Goal: Task Accomplishment & Management: Use online tool/utility

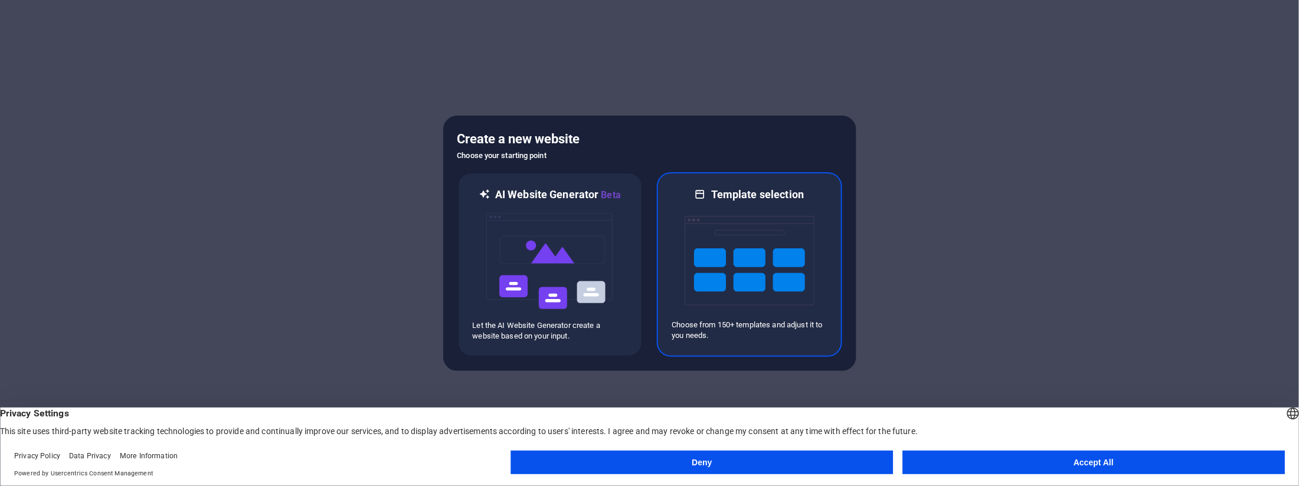
click at [737, 202] on img at bounding box center [750, 261] width 130 height 118
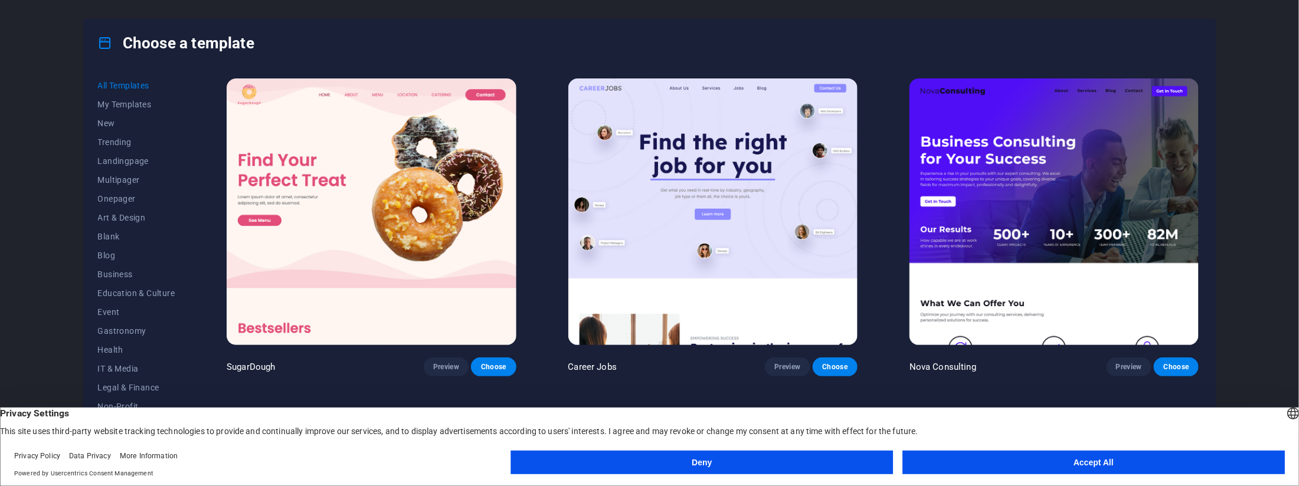
click at [1078, 454] on button "Accept All" at bounding box center [1093, 463] width 382 height 24
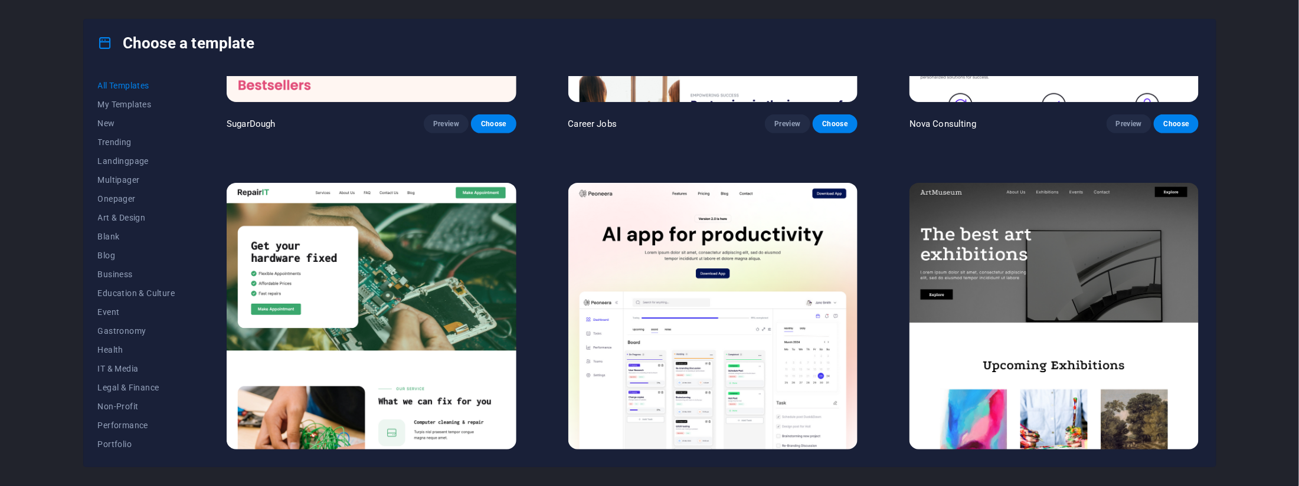
scroll to position [283, 0]
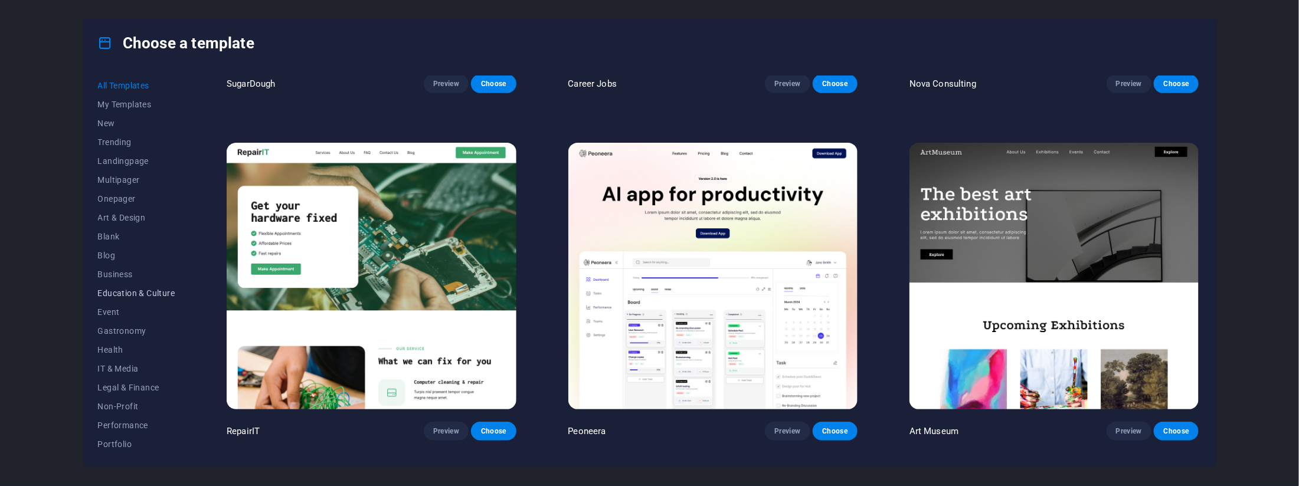
click at [135, 294] on span "Education & Culture" at bounding box center [136, 293] width 77 height 9
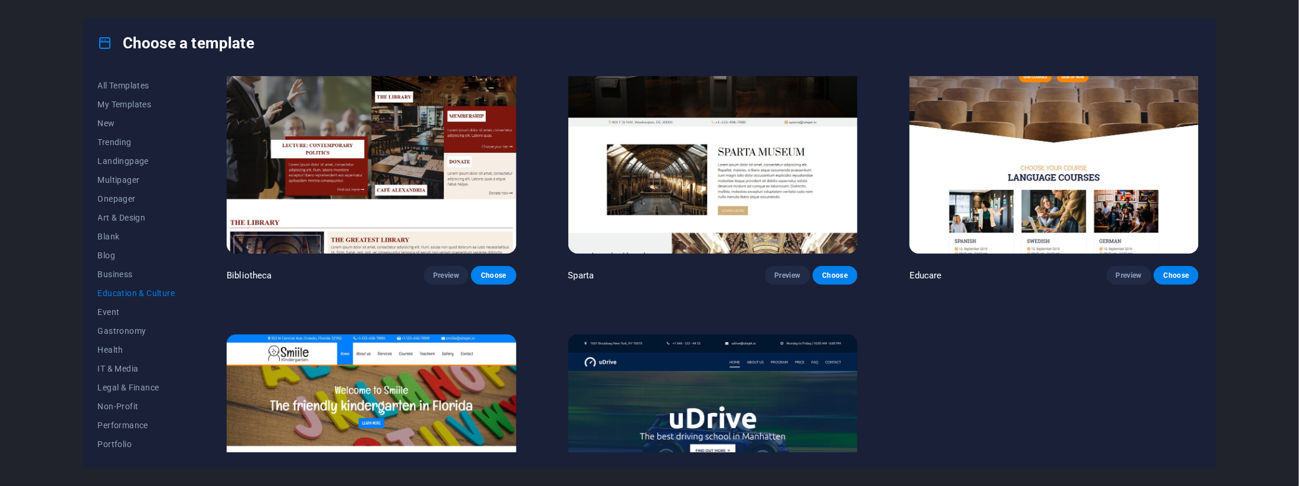
scroll to position [425, 0]
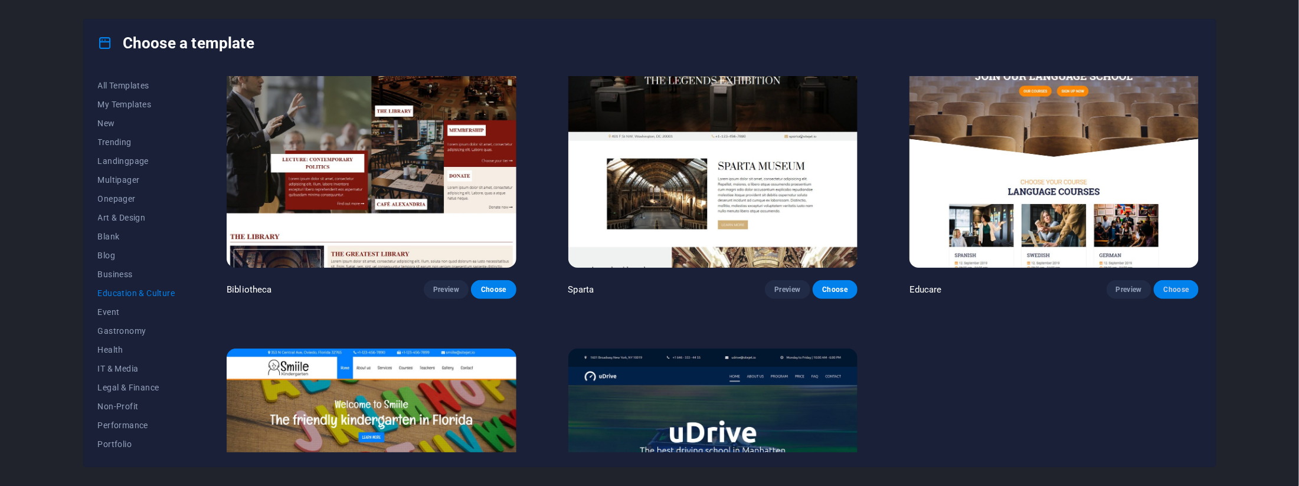
click at [1171, 287] on span "Choose" at bounding box center [1176, 289] width 26 height 9
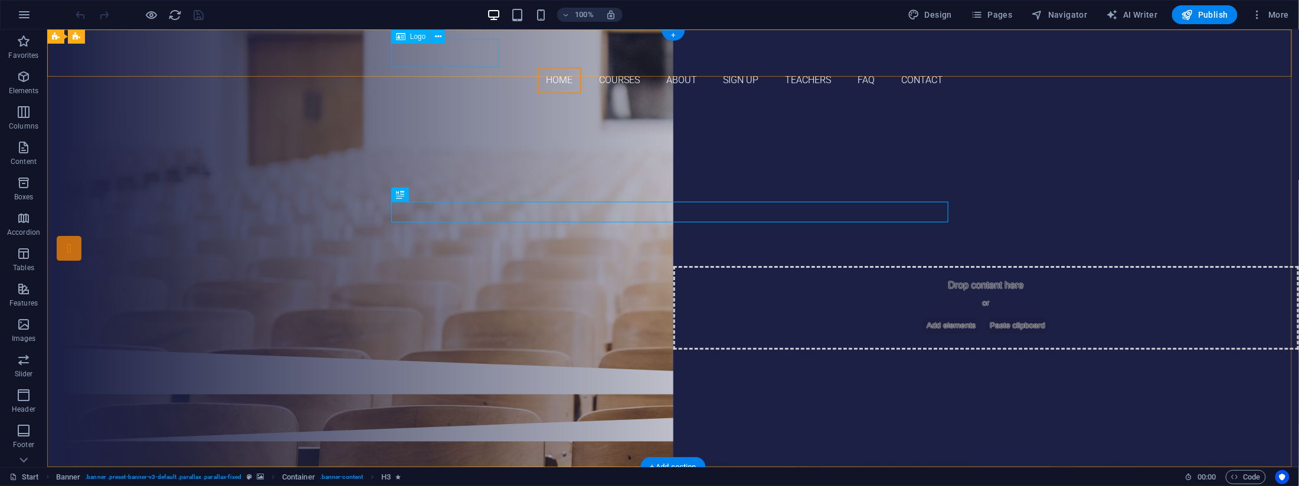
click at [465, 54] on div at bounding box center [672, 52] width 557 height 28
click at [832, 180] on div "Are you ready to learn new languages?" at bounding box center [672, 169] width 557 height 21
click at [840, 215] on div "Join our Language School" at bounding box center [672, 197] width 557 height 35
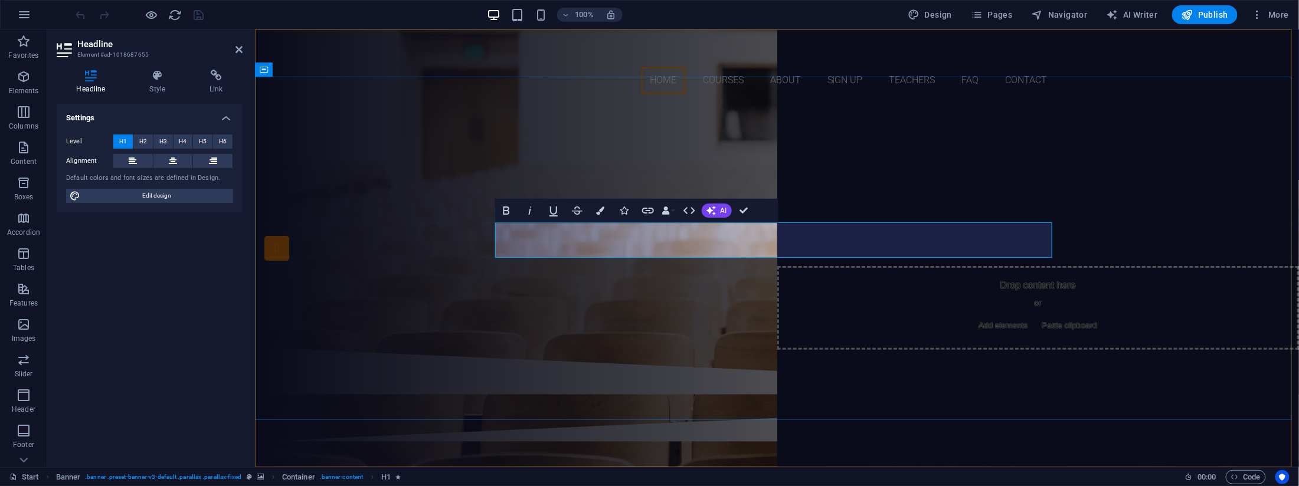
click at [982, 216] on span "Join our Language School" at bounding box center [776, 197] width 421 height 37
drag, startPoint x: 859, startPoint y: 236, endPoint x: 710, endPoint y: 245, distance: 148.4
click at [710, 216] on span "Join our Language School" at bounding box center [776, 197] width 421 height 37
click at [856, 216] on span "Join our Language School" at bounding box center [776, 197] width 421 height 37
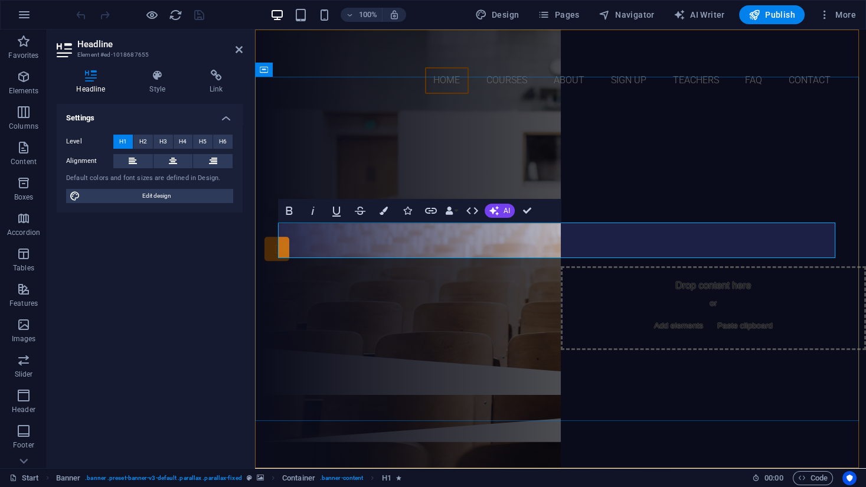
click at [496, 217] on span "Join our Language School" at bounding box center [560, 197] width 421 height 37
click at [642, 217] on span "Join our Language School" at bounding box center [560, 197] width 421 height 37
click at [416, 319] on div "Are you ready to learn new languages? Join our BUSINESS School Our Courses Sign…" at bounding box center [560, 225] width 611 height 244
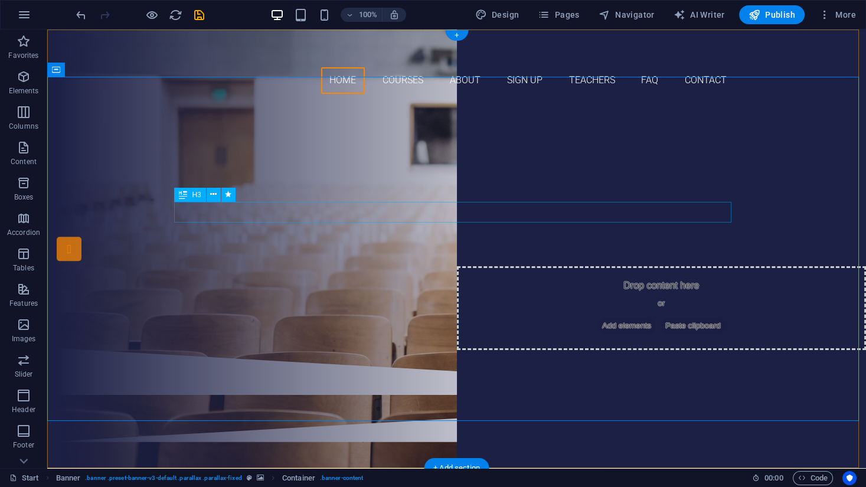
click at [618, 181] on div "Are you ready to learn new languages?" at bounding box center [456, 170] width 557 height 21
click at [617, 181] on div "Are you ready to learn new languages?" at bounding box center [456, 170] width 557 height 21
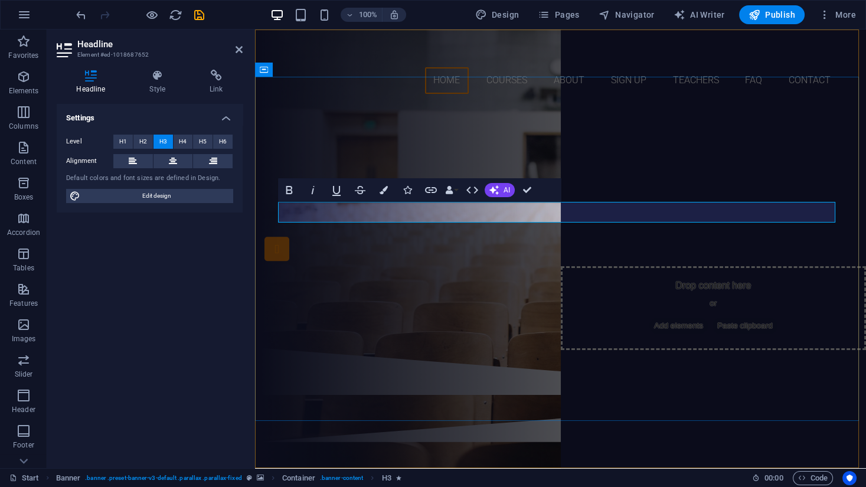
click at [721, 180] on span "Are you ready to learn new languages?" at bounding box center [561, 170] width 348 height 19
click at [387, 283] on div "Our Courses Sign up now" at bounding box center [560, 258] width 557 height 66
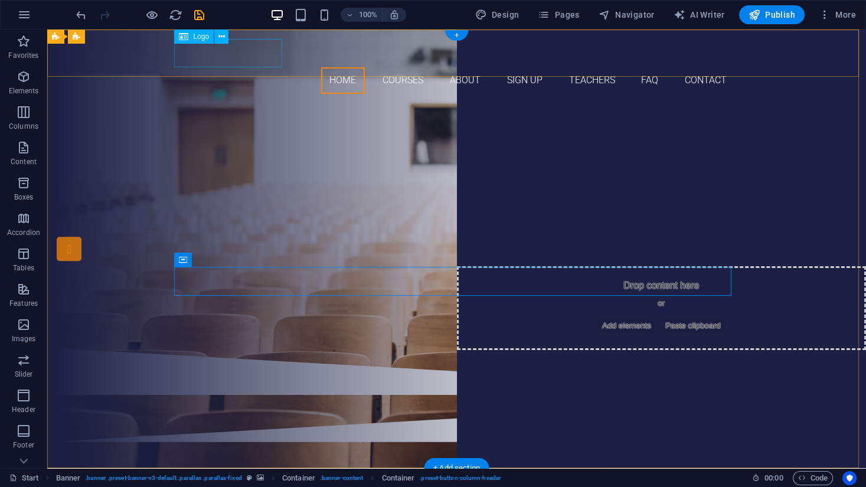
click at [273, 59] on div at bounding box center [456, 53] width 557 height 28
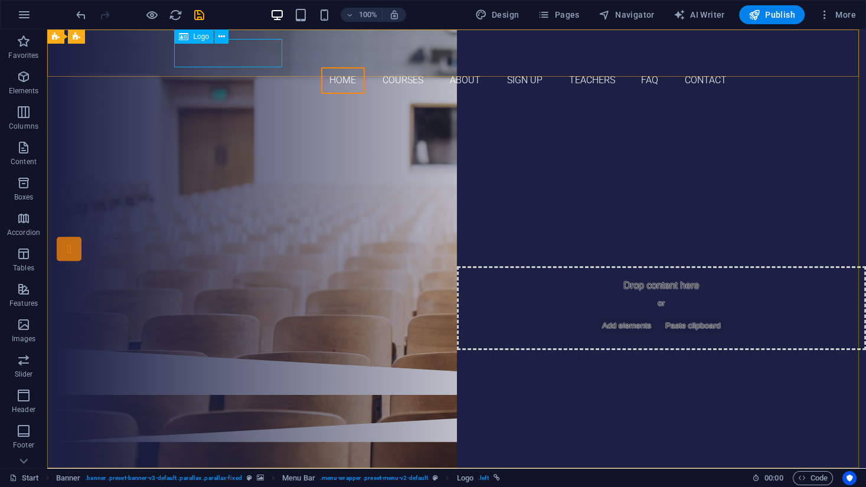
click at [202, 42] on div "Logo" at bounding box center [194, 37] width 40 height 14
click at [205, 38] on span "Logo" at bounding box center [201, 36] width 16 height 7
click at [221, 37] on icon at bounding box center [221, 37] width 6 height 12
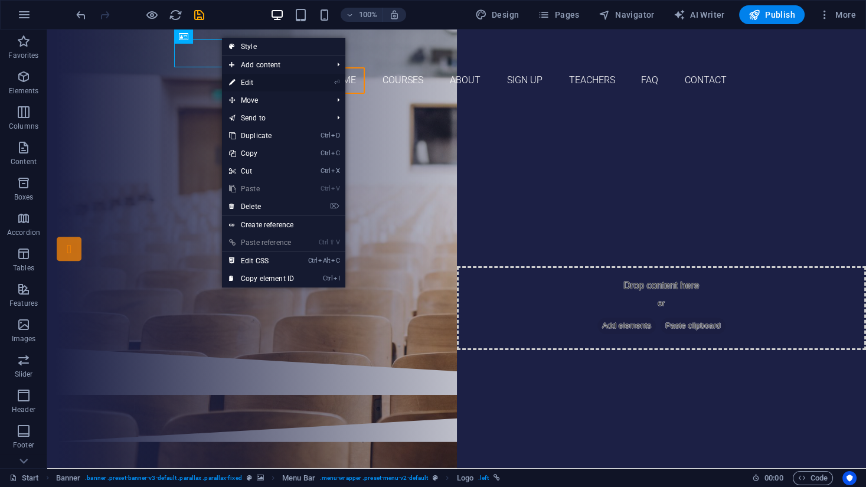
click at [262, 83] on link "⏎ Edit" at bounding box center [261, 83] width 79 height 18
select select "px"
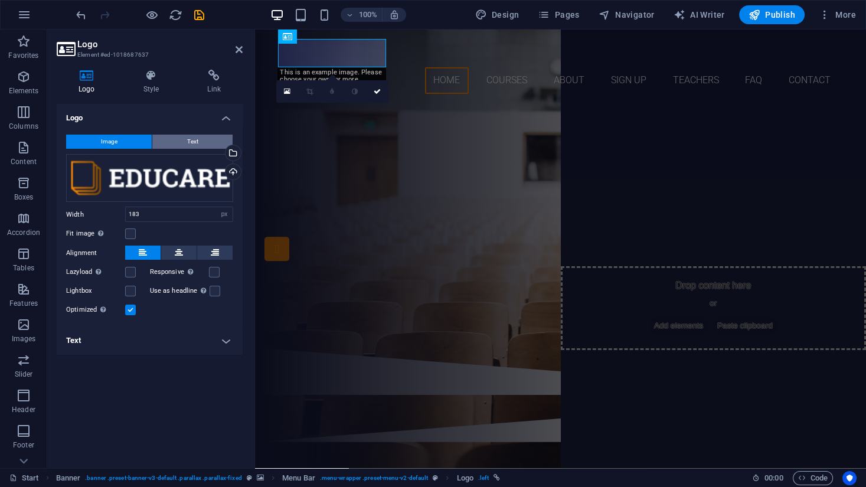
click at [176, 138] on button "Text" at bounding box center [192, 142] width 80 height 14
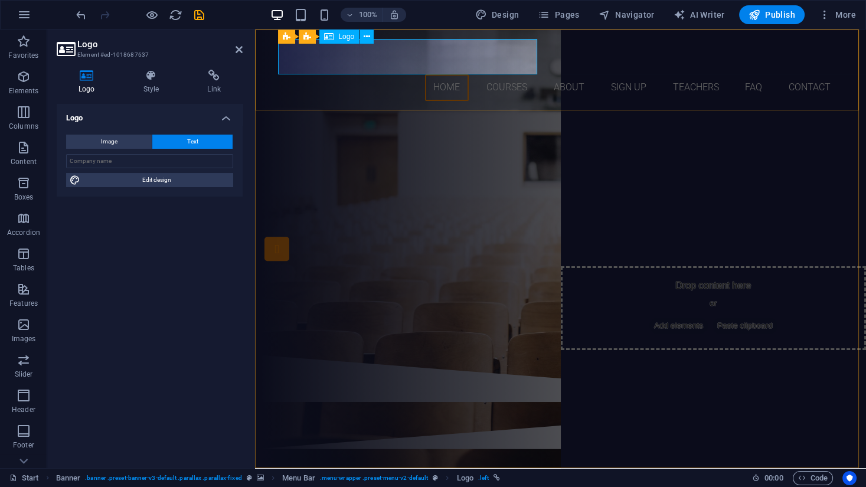
click at [329, 48] on div "[DOMAIN_NAME]" at bounding box center [560, 56] width 557 height 35
click at [324, 56] on div "[DOMAIN_NAME]" at bounding box center [560, 56] width 557 height 35
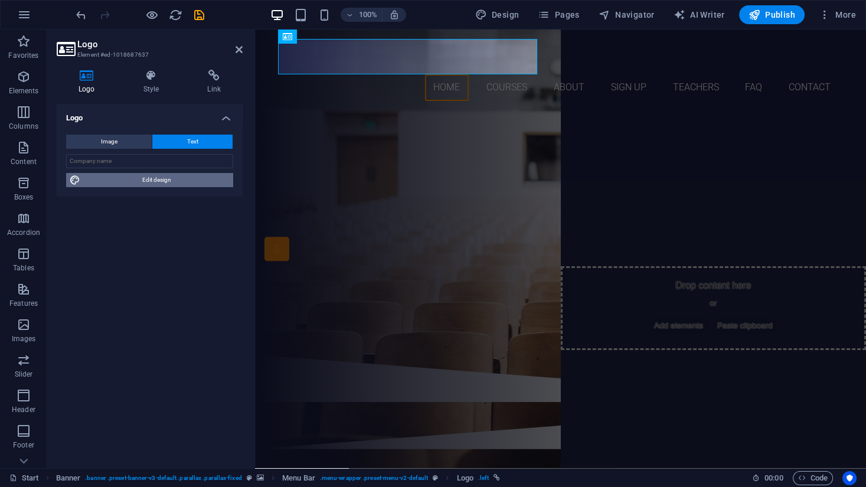
click at [145, 176] on span "Edit design" at bounding box center [157, 180] width 146 height 14
select select "px"
select select "300"
select select "px"
select select "rem"
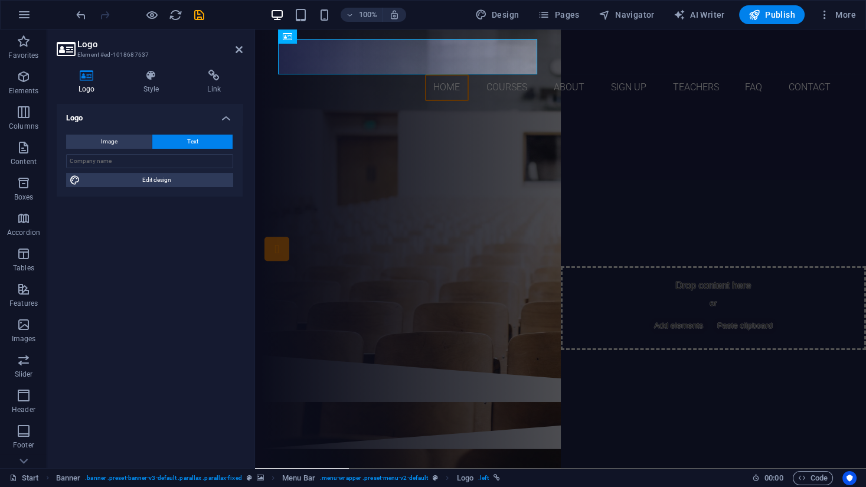
select select "700"
select select "px"
select select "rem"
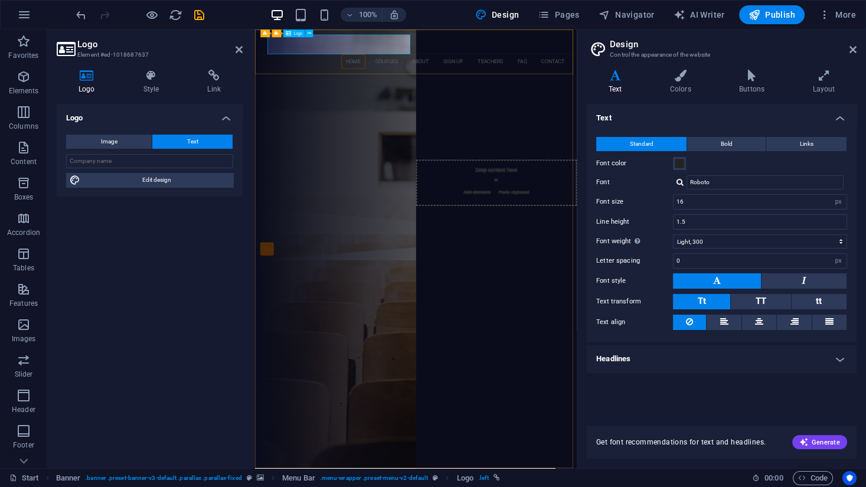
click at [339, 63] on div "[DOMAIN_NAME]" at bounding box center [547, 56] width 557 height 35
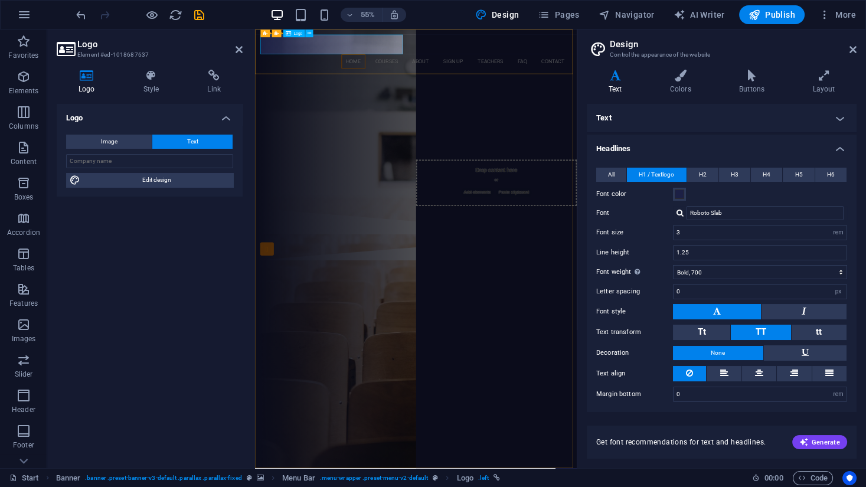
click at [382, 58] on div "[DOMAIN_NAME]" at bounding box center [547, 56] width 557 height 35
click at [646, 117] on h4 "Text" at bounding box center [722, 118] width 270 height 28
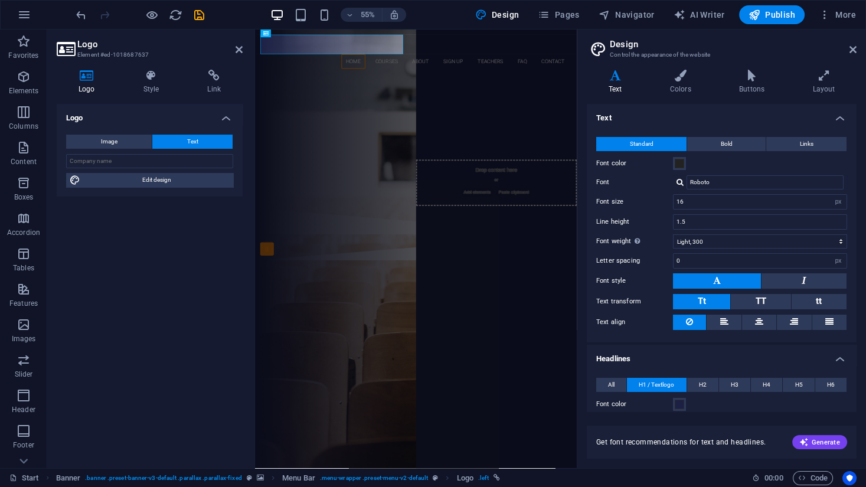
click at [646, 117] on h4 "Text" at bounding box center [722, 114] width 270 height 21
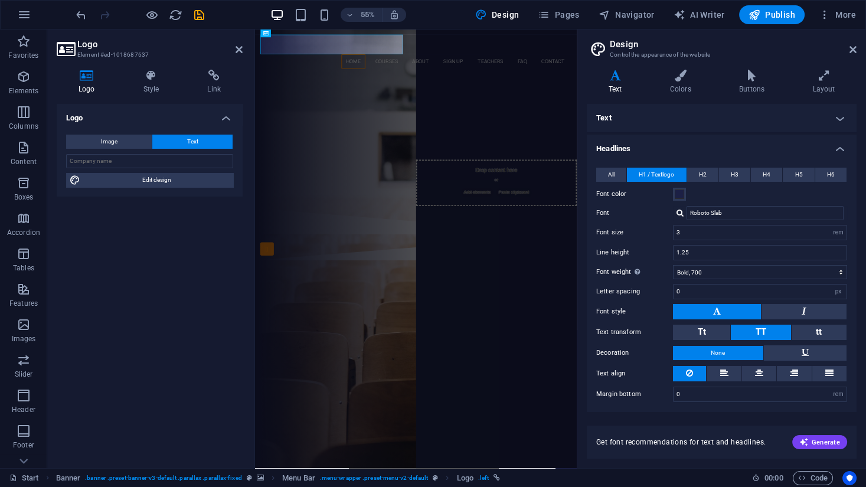
click at [646, 117] on h4 "Text" at bounding box center [722, 118] width 270 height 28
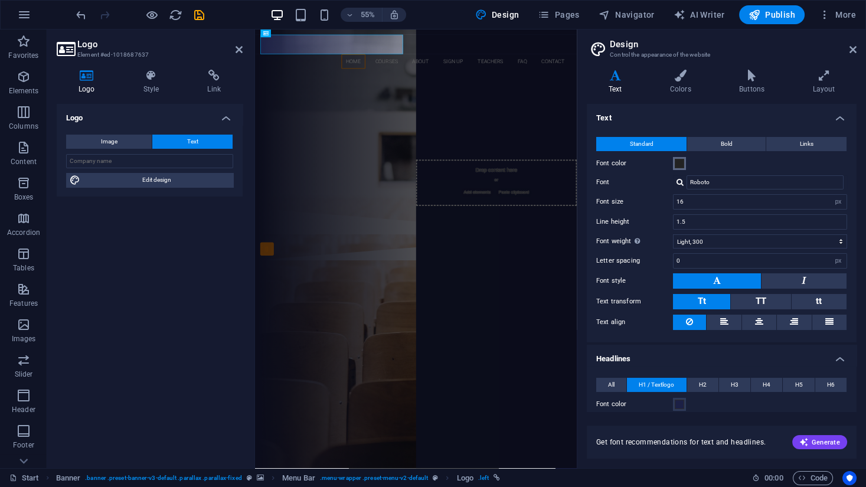
click at [679, 162] on span at bounding box center [679, 163] width 9 height 9
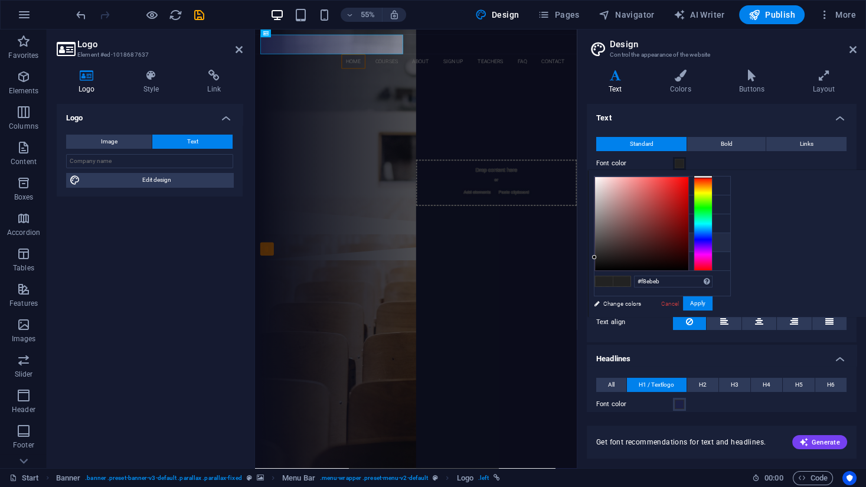
click at [599, 179] on div at bounding box center [641, 223] width 93 height 93
drag, startPoint x: 599, startPoint y: 179, endPoint x: 590, endPoint y: 180, distance: 8.9
click at [590, 180] on div "#f5f5f5 Supported formats #0852ed rgb(8, 82, 237) rgba(8, 82, 237, 90%) hsv(221…" at bounding box center [653, 329] width 130 height 317
type input "#f5f5f5"
click at [700, 302] on button "Apply" at bounding box center [698, 303] width 30 height 14
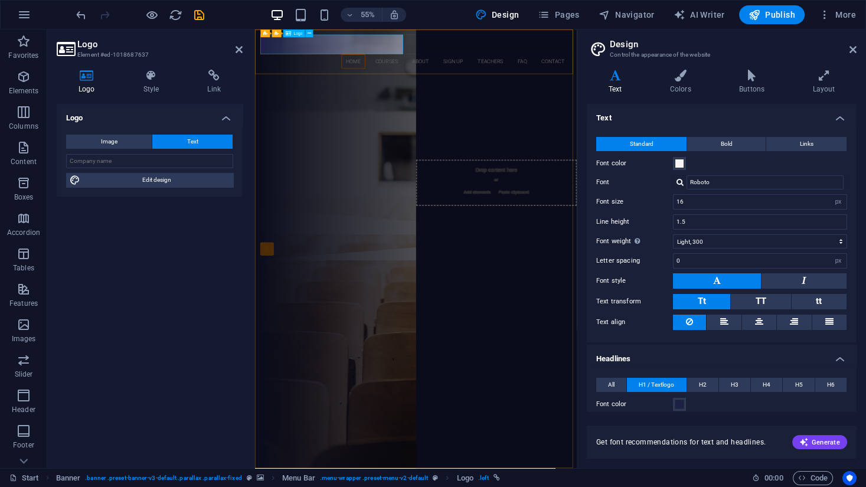
click at [307, 60] on div "[DOMAIN_NAME]" at bounding box center [547, 56] width 557 height 35
click at [466, 60] on div "[DOMAIN_NAME]" at bounding box center [547, 56] width 557 height 35
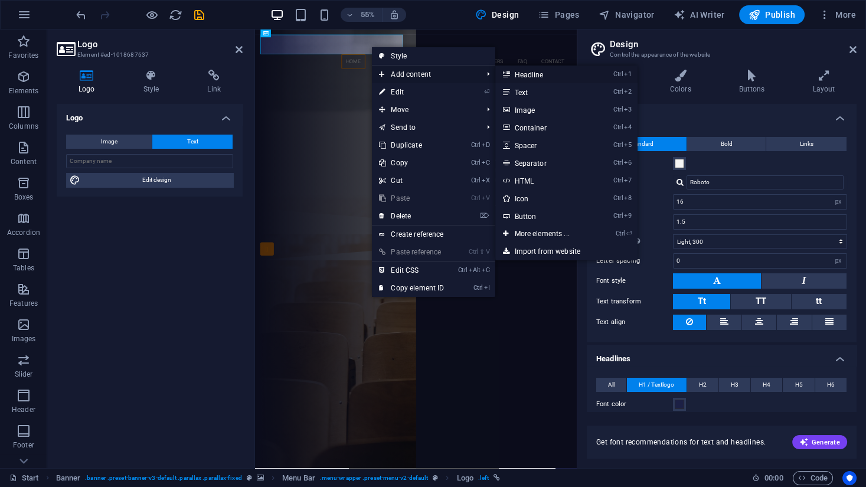
click at [535, 73] on link "Ctrl 1 Headline" at bounding box center [543, 75] width 97 height 18
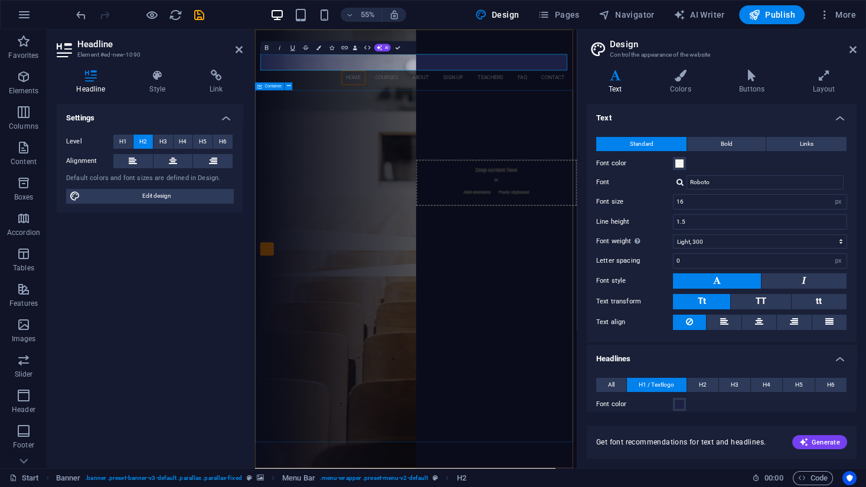
click at [371, 239] on div "Are you ready to learn HOW TO START RIGHT? Join our BUSINESS School Our Courses…" at bounding box center [547, 262] width 585 height 244
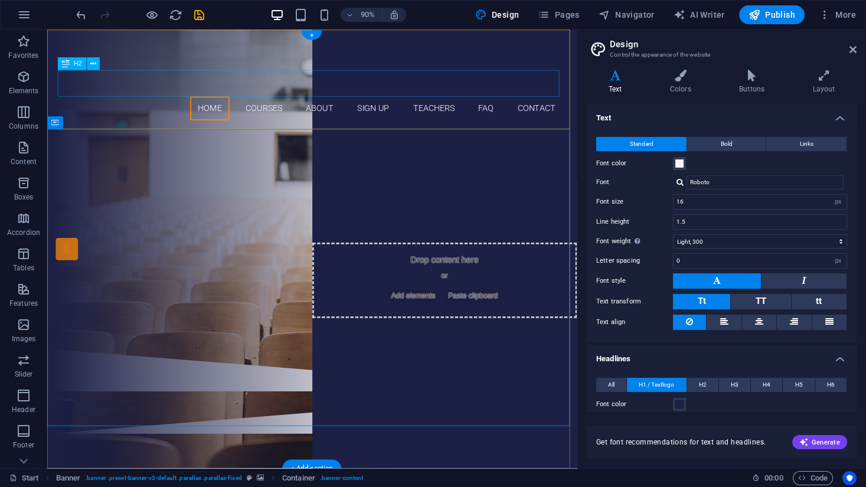
click at [227, 84] on div "bO" at bounding box center [341, 89] width 557 height 30
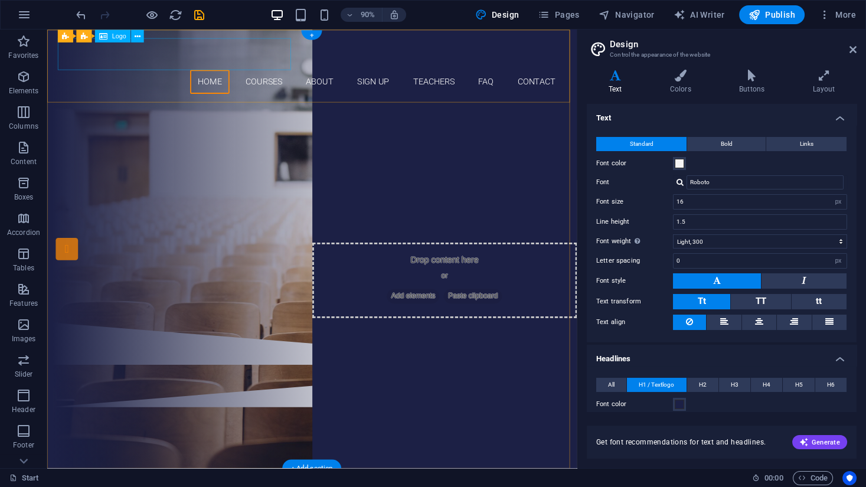
click at [205, 57] on div "[DOMAIN_NAME]" at bounding box center [341, 56] width 557 height 35
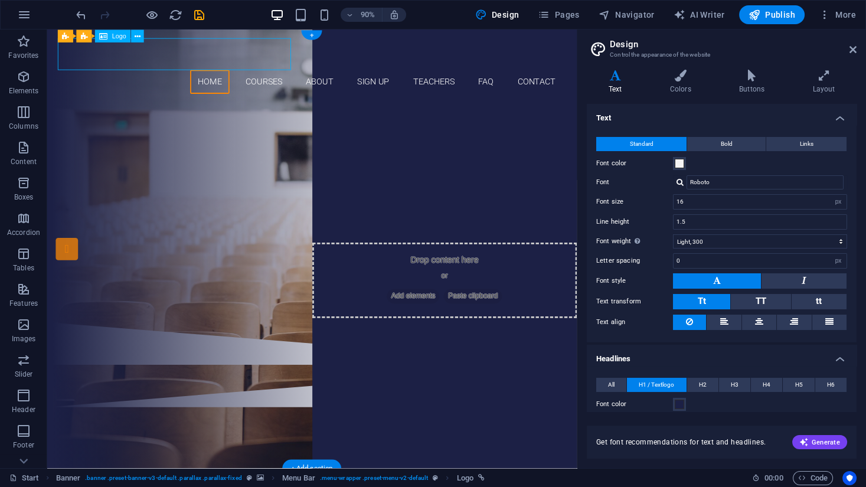
click at [205, 57] on div "[DOMAIN_NAME]" at bounding box center [341, 56] width 557 height 35
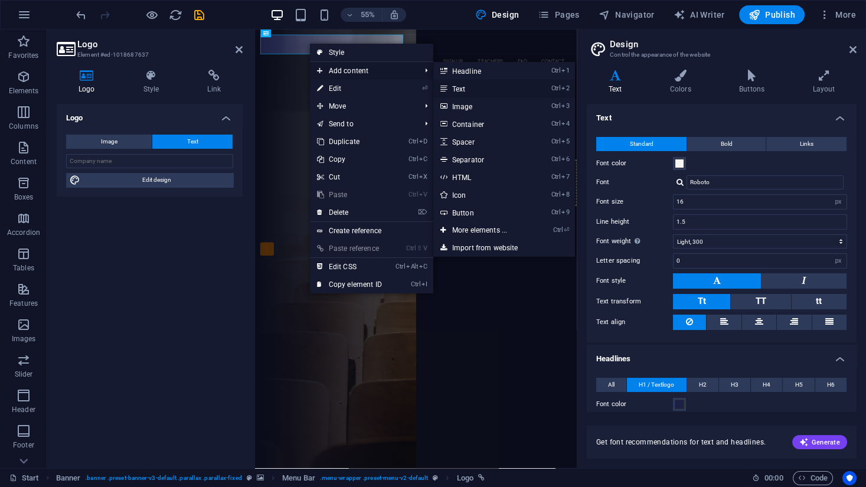
click at [460, 89] on link "Ctrl 2 Text" at bounding box center [481, 89] width 97 height 18
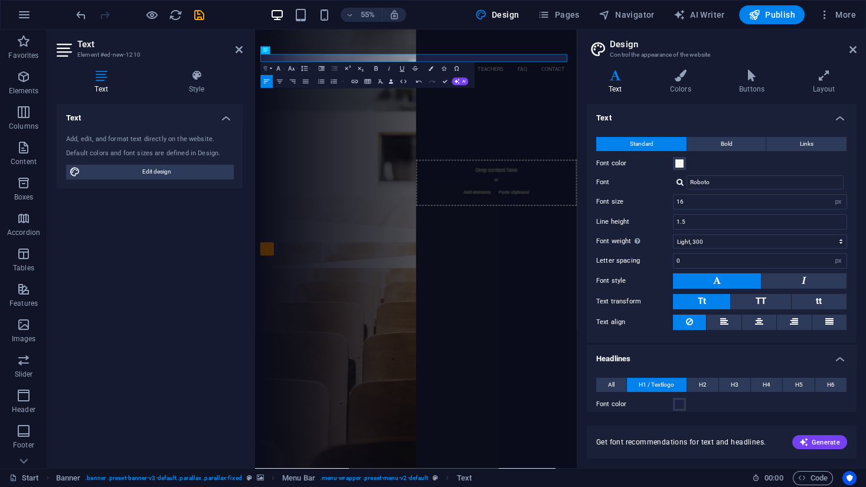
click at [271, 68] on button "Paragraph Format" at bounding box center [266, 68] width 12 height 13
click at [283, 86] on link "Heading 1" at bounding box center [288, 90] width 57 height 19
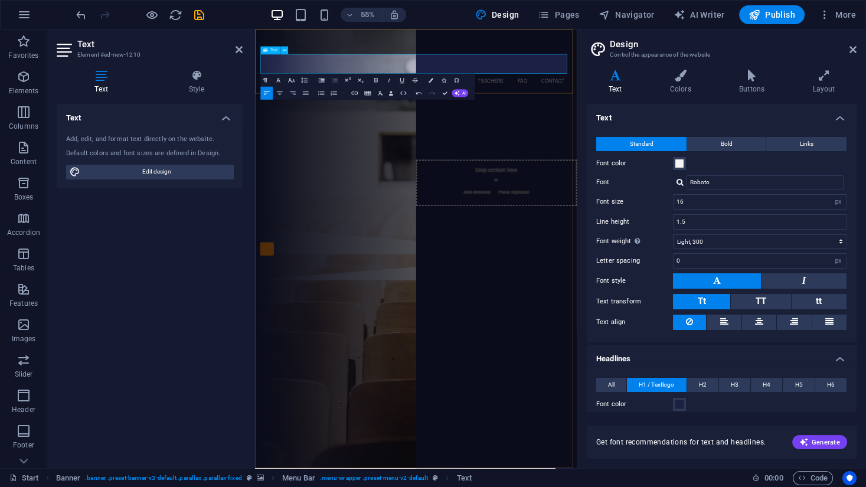
click at [398, 89] on h1 "Boss Academy" at bounding box center [547, 91] width 557 height 35
drag, startPoint x: 485, startPoint y: 87, endPoint x: 245, endPoint y: 82, distance: 239.6
click at [428, 81] on button "Colors" at bounding box center [430, 80] width 12 height 13
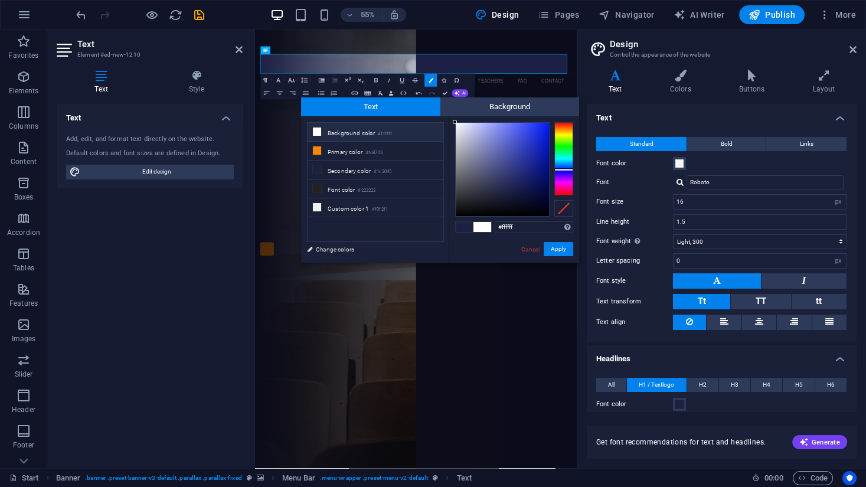
drag, startPoint x: 467, startPoint y: 133, endPoint x: 449, endPoint y: 117, distance: 24.3
click at [449, 117] on div "#ffffff Supported formats #0852ed rgb(8, 82, 237) rgba(8, 82, 237, 90%) hsv(221…" at bounding box center [513, 274] width 130 height 317
drag, startPoint x: 463, startPoint y: 136, endPoint x: 457, endPoint y: 125, distance: 12.9
click at [457, 125] on div at bounding box center [457, 124] width 4 height 4
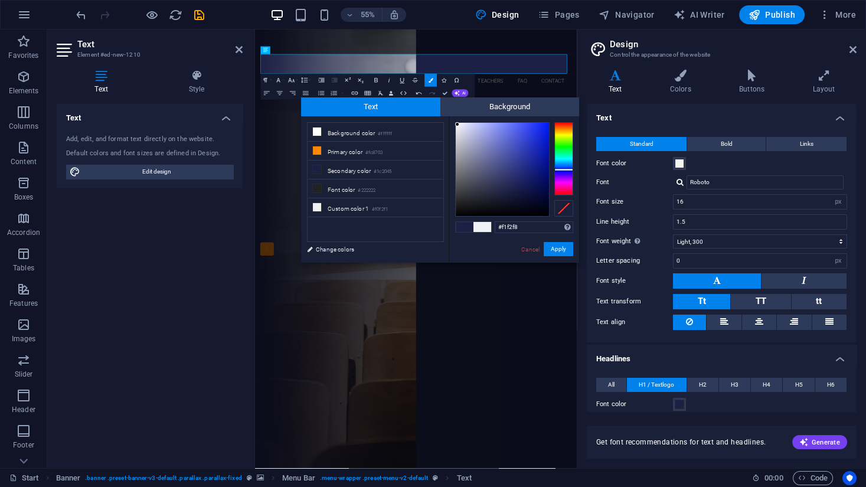
type input "#f5f5f8"
click at [456, 125] on div at bounding box center [457, 124] width 4 height 4
click at [456, 125] on div at bounding box center [456, 124] width 4 height 4
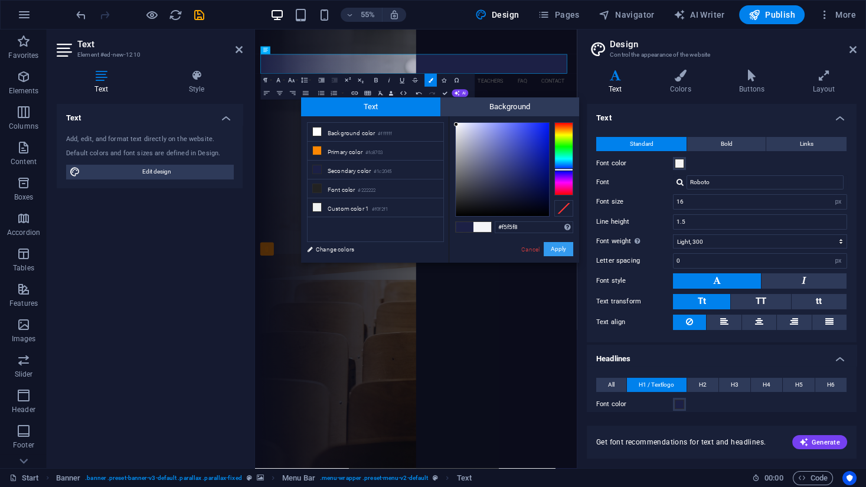
click at [554, 249] on button "Apply" at bounding box center [558, 249] width 30 height 14
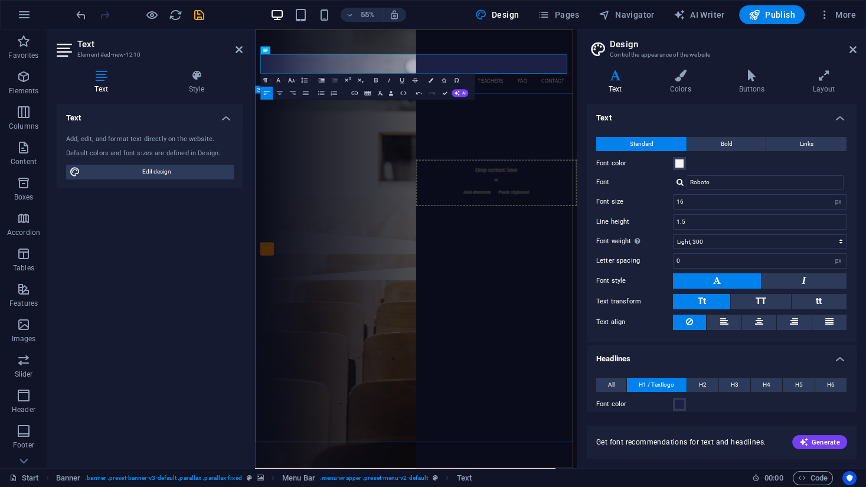
click at [644, 281] on div "Are you ready to learn HOW TO START RIGHT? Join our BUSINESS School Our Courses…" at bounding box center [547, 268] width 585 height 244
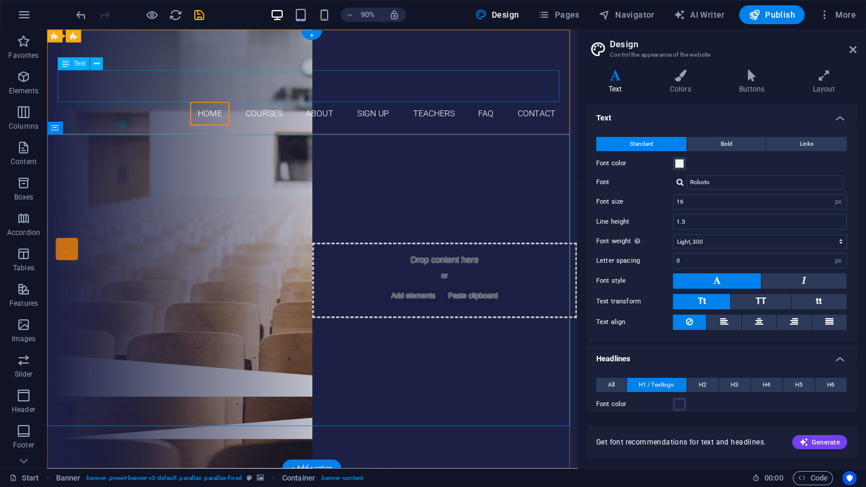
click at [260, 89] on div "Boss Academy" at bounding box center [341, 91] width 557 height 35
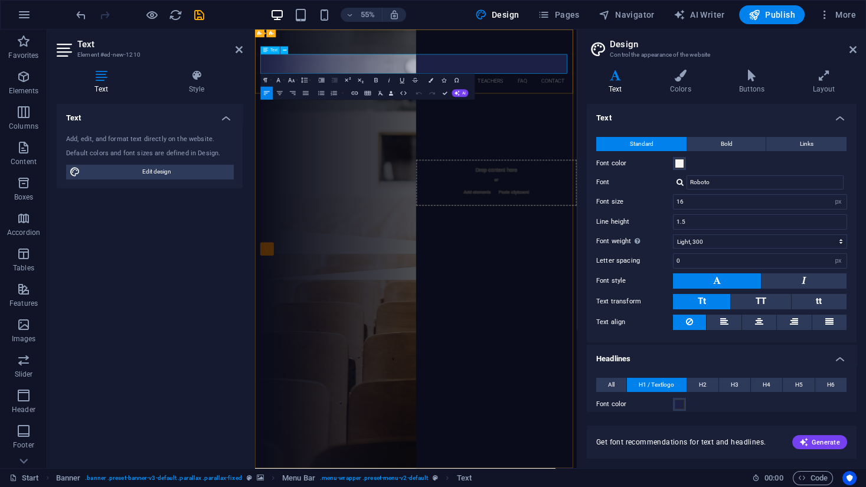
click at [271, 50] on span "Text" at bounding box center [273, 50] width 7 height 4
click at [290, 80] on icon "button" at bounding box center [291, 80] width 8 height 8
click at [286, 116] on link "30" at bounding box center [287, 119] width 24 height 10
click at [575, 227] on div "Are you ready to learn HOW TO START RIGHT? Join our BUSINESS School Our Courses…" at bounding box center [547, 268] width 585 height 244
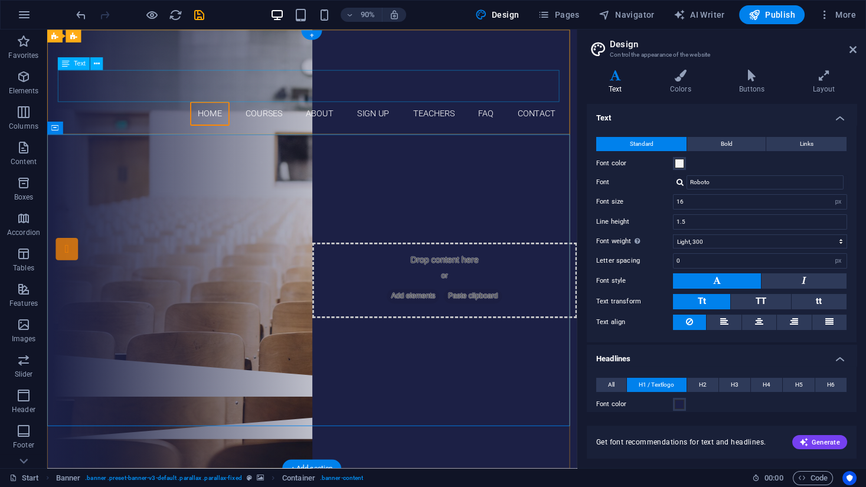
click at [330, 84] on div "Boss Academy" at bounding box center [341, 91] width 557 height 35
click at [322, 91] on div "Boss Academy" at bounding box center [341, 91] width 557 height 35
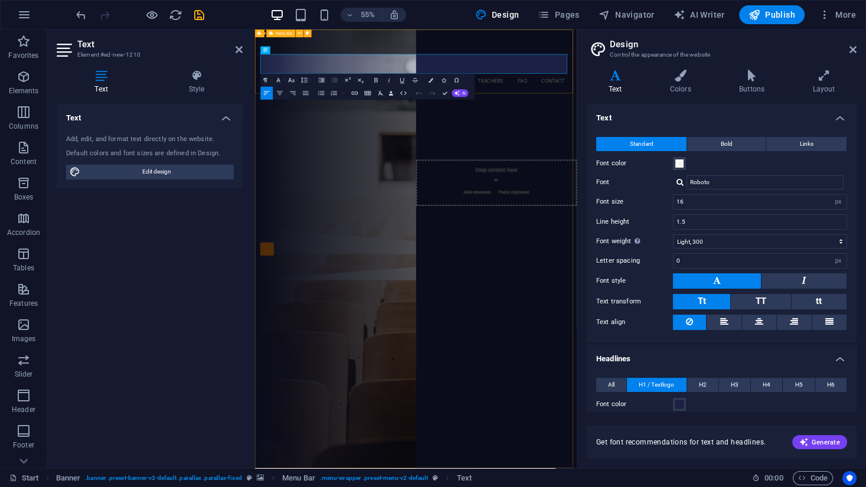
drag, startPoint x: 505, startPoint y: 87, endPoint x: 261, endPoint y: 83, distance: 243.2
click at [261, 83] on div "[DOMAIN_NAME] Boss Academy Home Courses About Sign up Teachers FAQ Contact Menu" at bounding box center [547, 88] width 585 height 116
click at [291, 79] on icon "button" at bounding box center [291, 80] width 8 height 8
click at [283, 109] on link "24" at bounding box center [287, 109] width 24 height 10
click at [595, 243] on div "Are you ready to learn HOW TO START RIGHT? Join our BUSINESS School Our Courses…" at bounding box center [547, 268] width 585 height 244
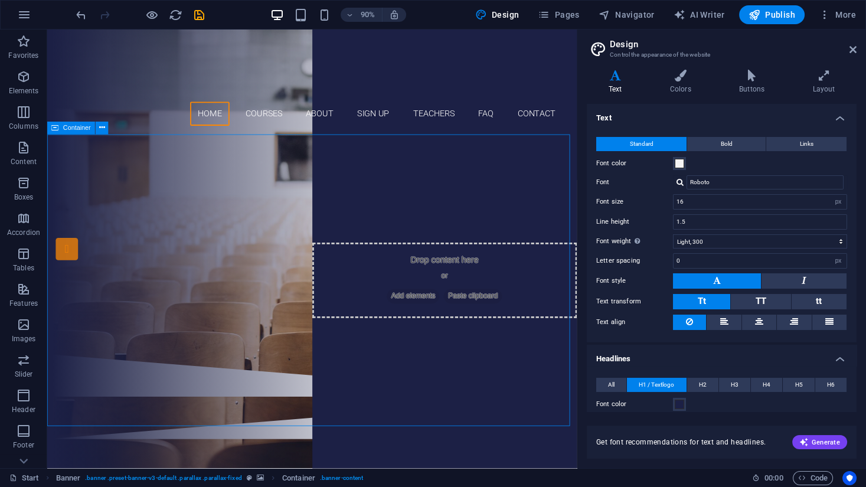
click at [462, 235] on div "Are you ready to learn HOW TO START RIGHT? Join our BUSINESS School Our Courses…" at bounding box center [341, 268] width 588 height 244
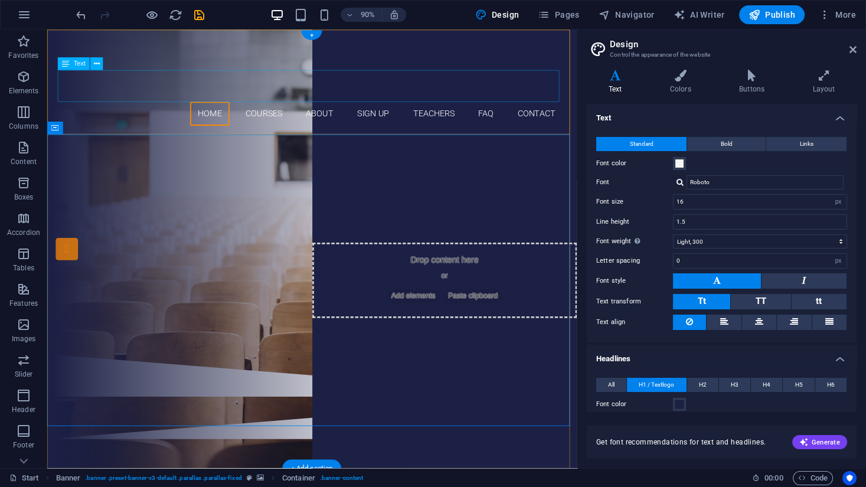
click at [211, 84] on div "Boss Academy" at bounding box center [341, 91] width 557 height 35
click at [211, 83] on div "Boss Academy" at bounding box center [341, 91] width 557 height 35
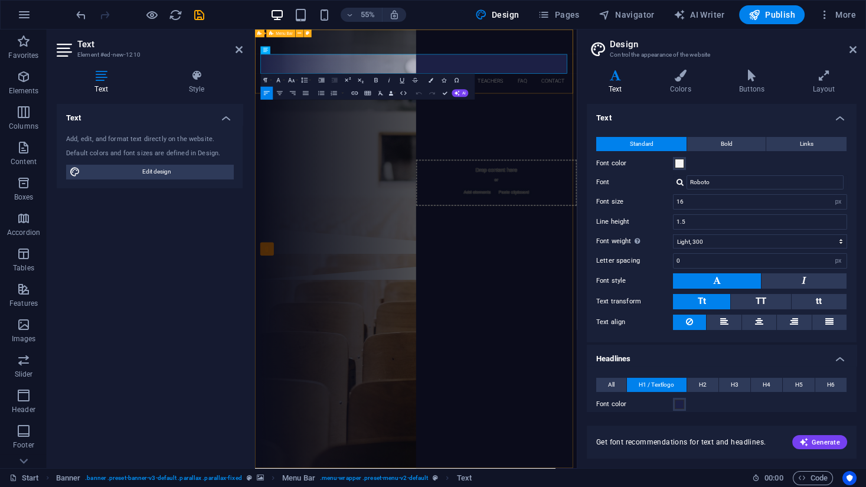
drag, startPoint x: 394, startPoint y: 100, endPoint x: 251, endPoint y: 76, distance: 145.3
click at [321, 80] on icon "button" at bounding box center [322, 80] width 6 height 5
click at [303, 80] on icon "button" at bounding box center [304, 80] width 8 height 8
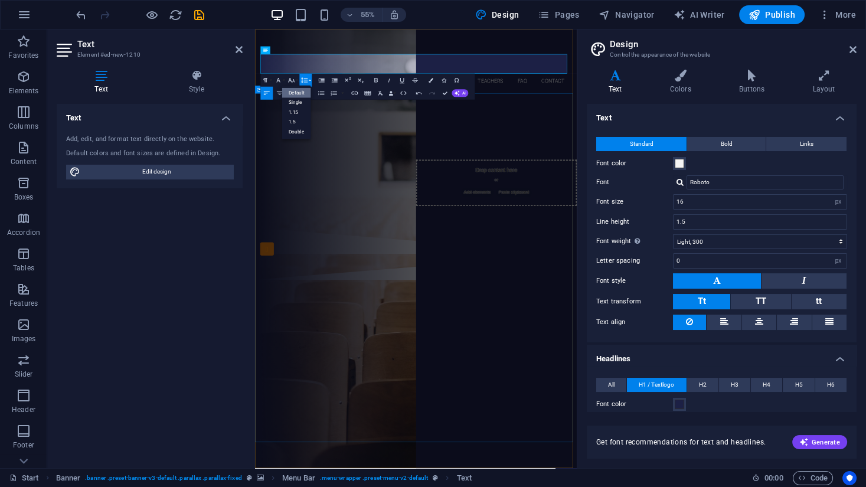
click at [407, 189] on div "Are you ready to learn HOW TO START RIGHT? Join our BUSINESS School Our Courses…" at bounding box center [547, 268] width 585 height 244
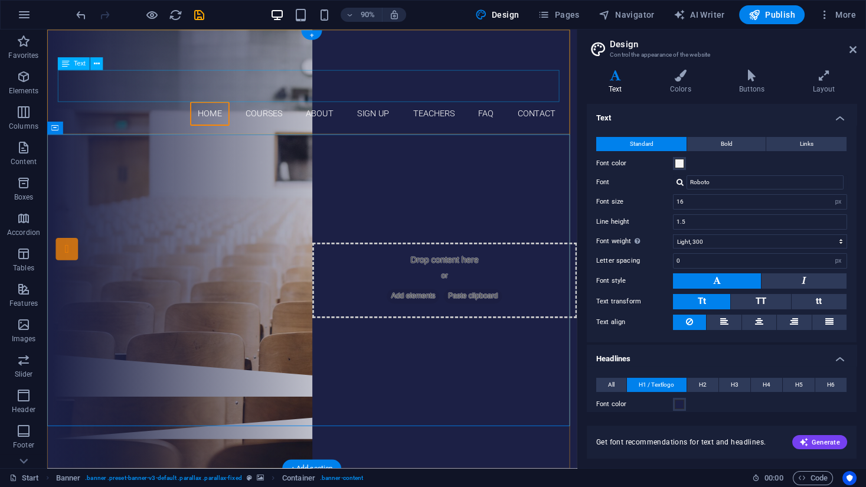
click at [189, 83] on div "Boss Academy" at bounding box center [341, 91] width 557 height 35
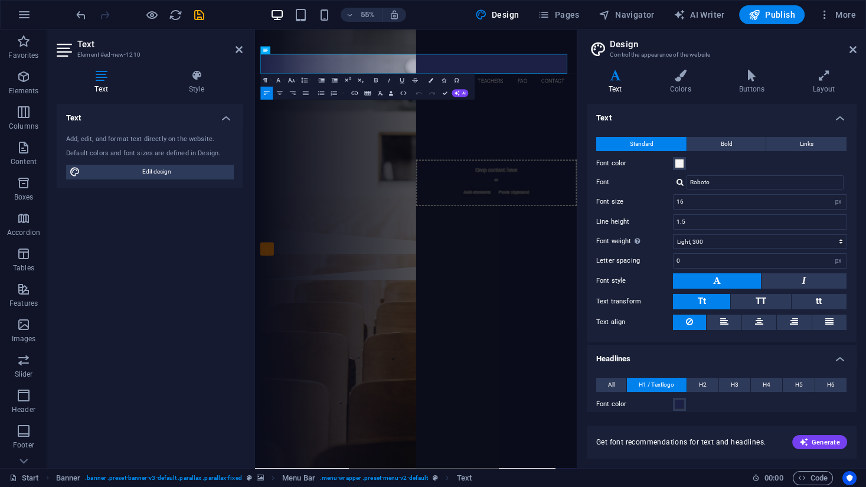
drag, startPoint x: 412, startPoint y: 89, endPoint x: 239, endPoint y: 91, distance: 173.5
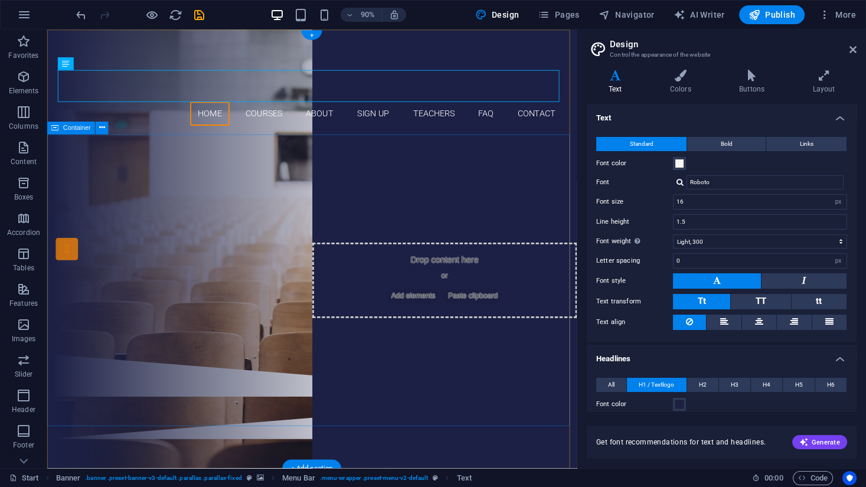
click at [313, 183] on div "Are you ready to learn HOW TO START RIGHT? Join our BUSINESS School Our Courses…" at bounding box center [341, 268] width 588 height 244
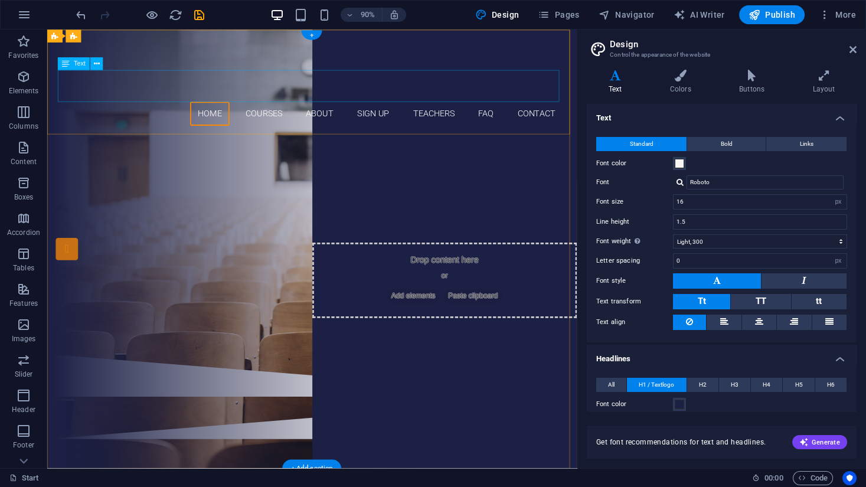
click at [203, 89] on div "Boss Academy" at bounding box center [341, 91] width 557 height 35
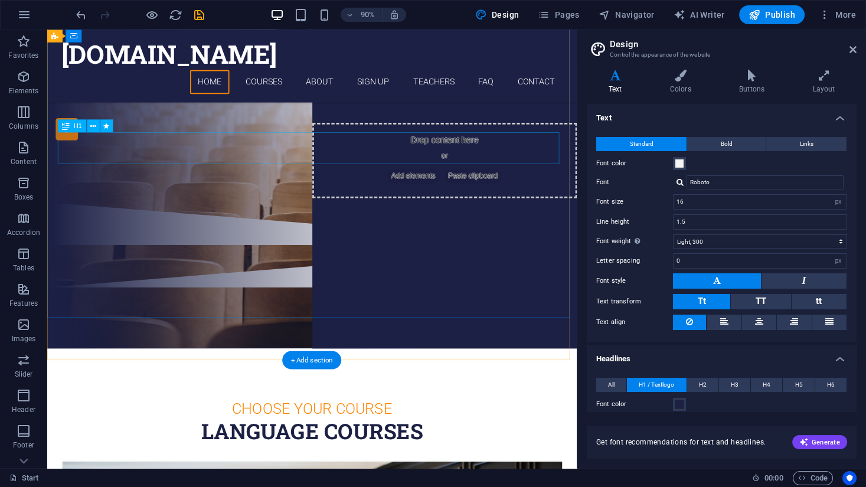
scroll to position [189, 0]
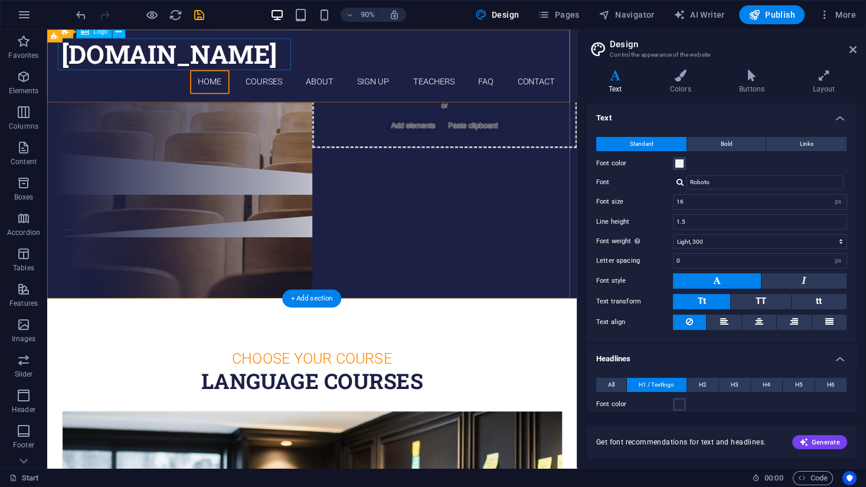
click at [257, 61] on div "[DOMAIN_NAME]" at bounding box center [341, 56] width 557 height 35
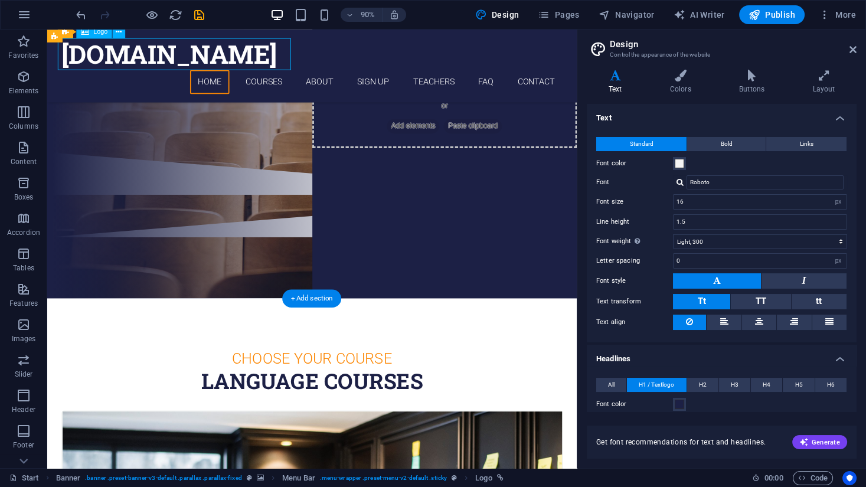
click at [258, 60] on div "[DOMAIN_NAME]" at bounding box center [341, 56] width 557 height 35
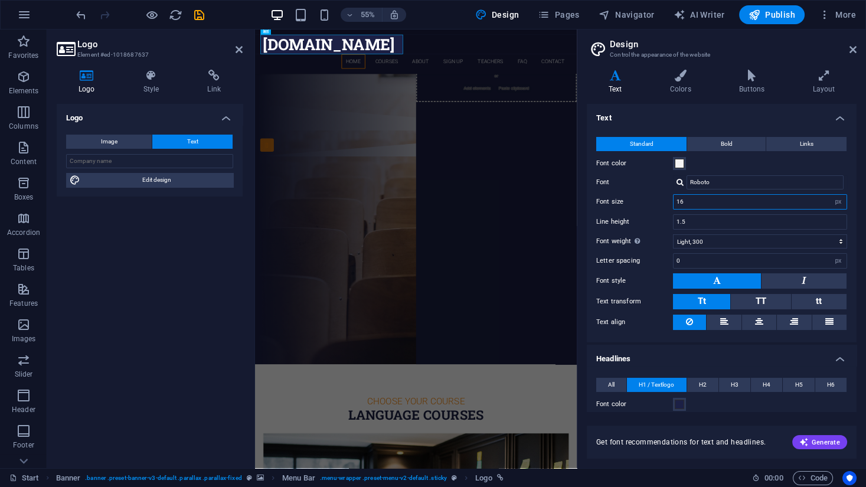
click at [726, 202] on input "16" at bounding box center [759, 202] width 173 height 14
type input "13"
click at [696, 166] on div "Are you ready to learn HOW TO START RIGHT? Join our BUSINESS School Our Courses…" at bounding box center [547, 3] width 585 height 325
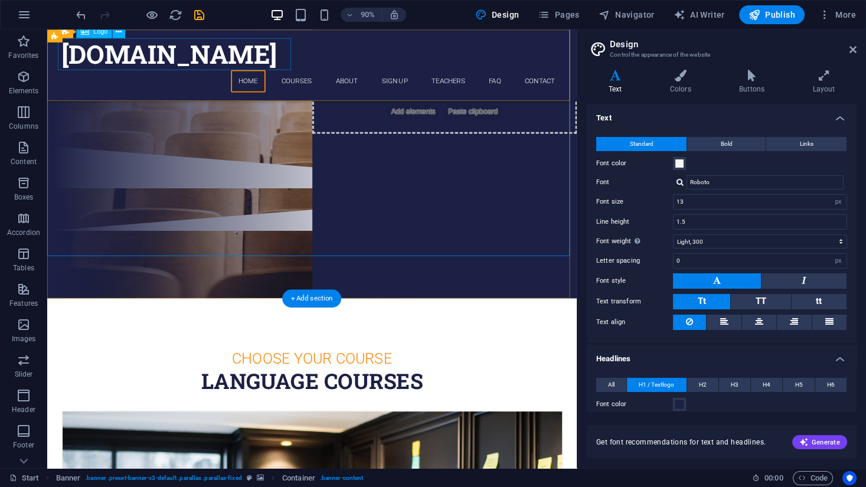
click at [312, 54] on div "[DOMAIN_NAME]" at bounding box center [341, 56] width 557 height 35
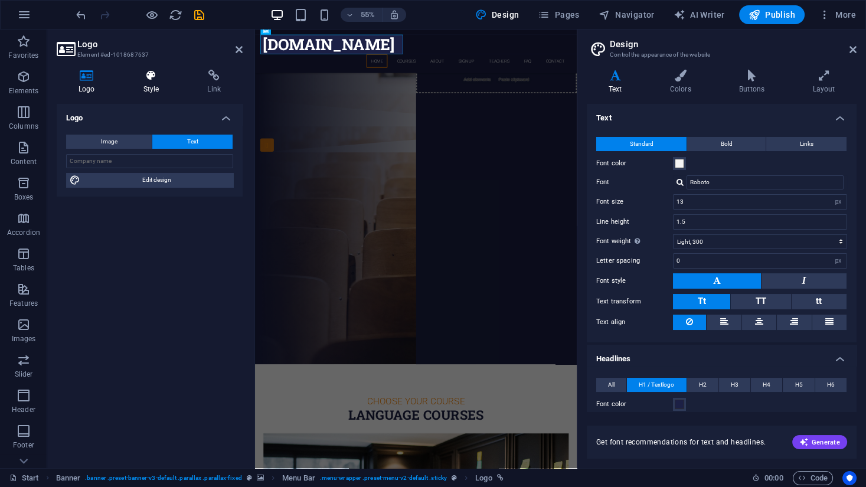
click at [157, 77] on icon at bounding box center [152, 76] width 60 height 12
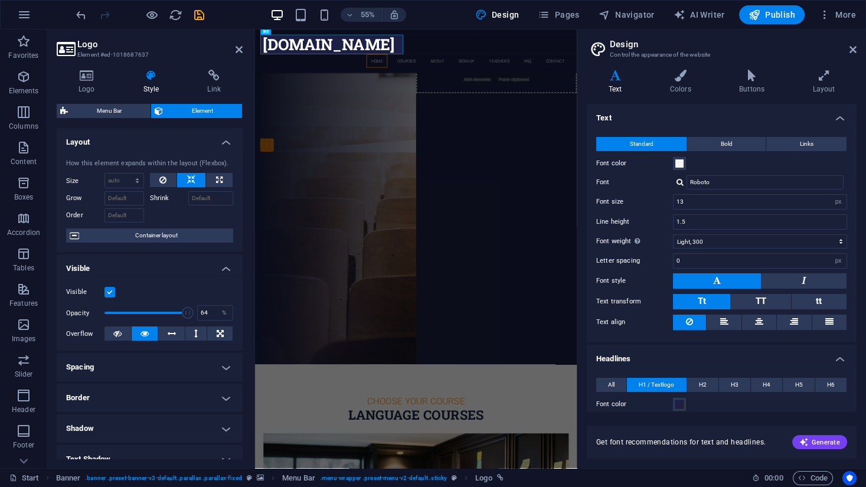
click at [156, 310] on span at bounding box center [145, 313] width 83 height 18
type input "100"
drag, startPoint x: 241, startPoint y: 316, endPoint x: 247, endPoint y: 316, distance: 6.5
click at [247, 316] on div "Logo Style Link Logo Image Text Drag files here, click to choose files or selec…" at bounding box center [149, 264] width 205 height 408
click at [437, 138] on div "Are you ready to learn HOW TO START RIGHT? Join our BUSINESS School Our Courses…" at bounding box center [547, 0] width 585 height 318
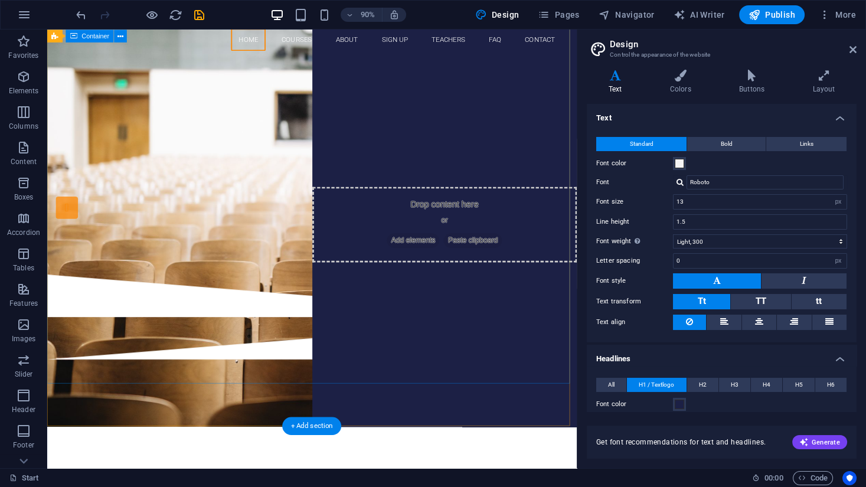
scroll to position [0, 0]
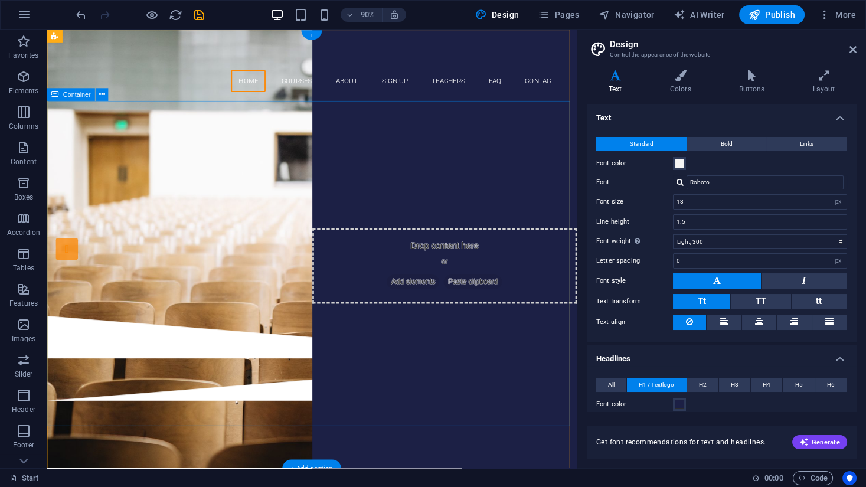
click at [503, 348] on div "Are you ready to learn HOW TO START RIGHT? Join our BUSINESS School Our Courses…" at bounding box center [341, 228] width 588 height 239
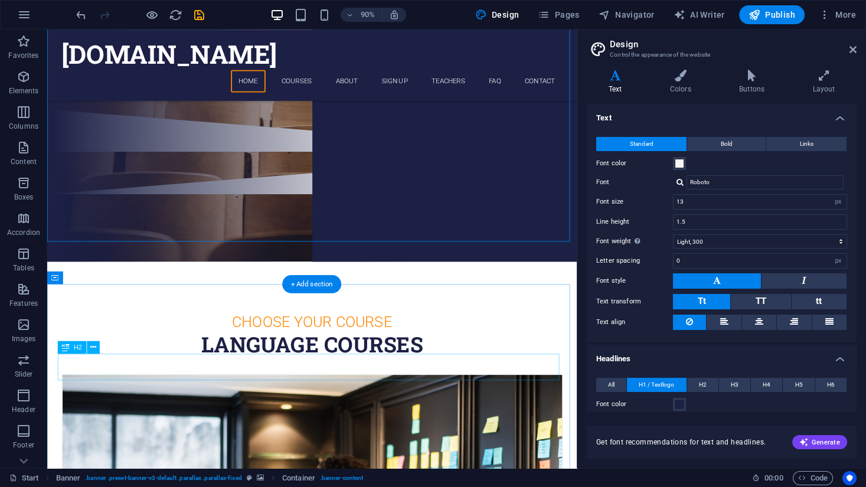
scroll to position [283, 0]
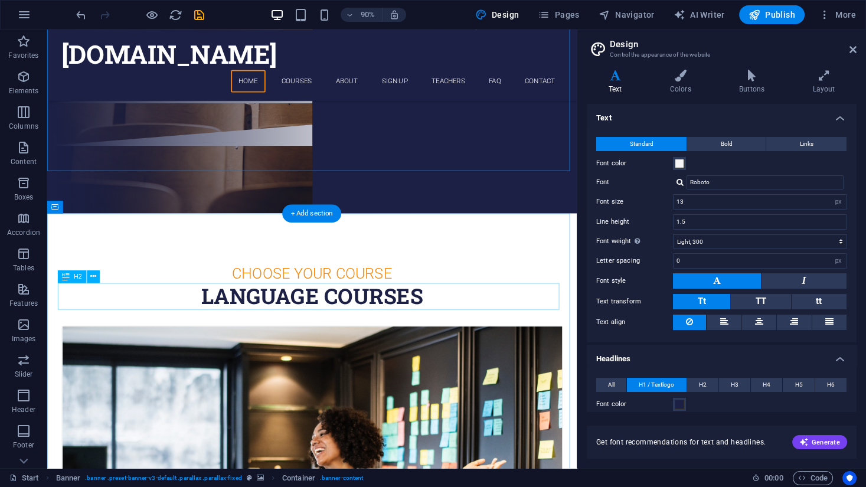
click at [326, 330] on div "Language Courses" at bounding box center [341, 326] width 557 height 30
click at [339, 328] on div "Language Courses" at bounding box center [341, 326] width 557 height 30
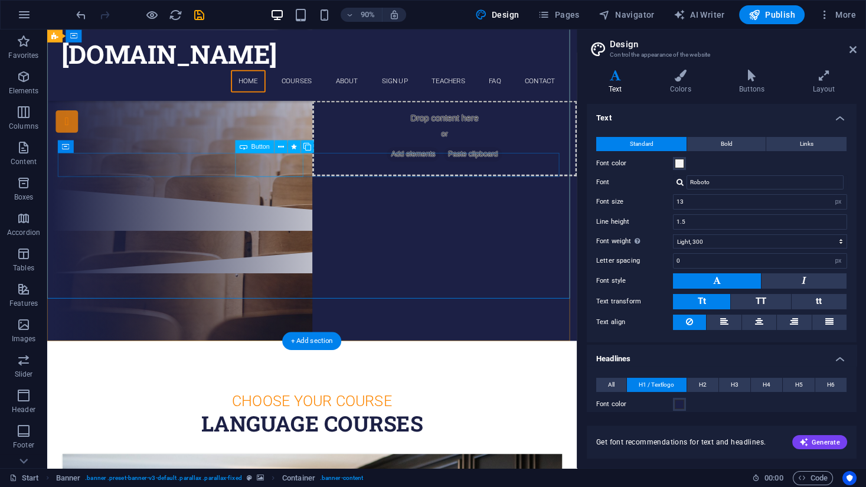
scroll to position [0, 0]
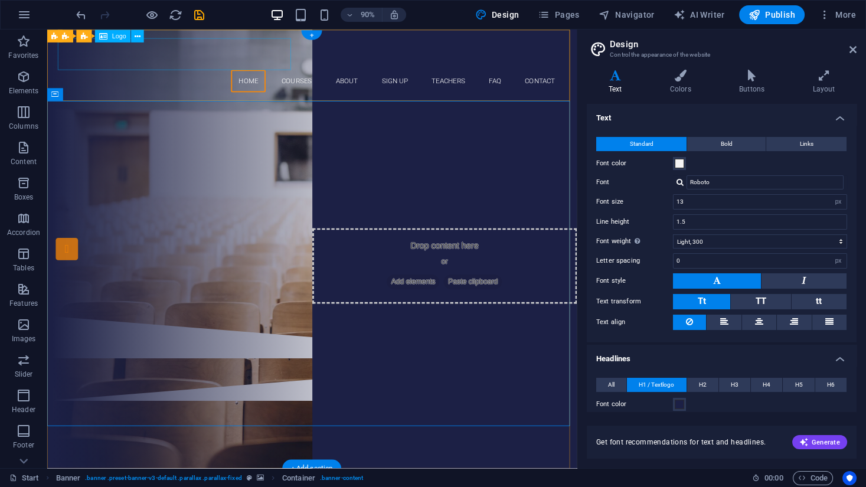
click at [186, 49] on div "[DOMAIN_NAME]" at bounding box center [341, 56] width 557 height 35
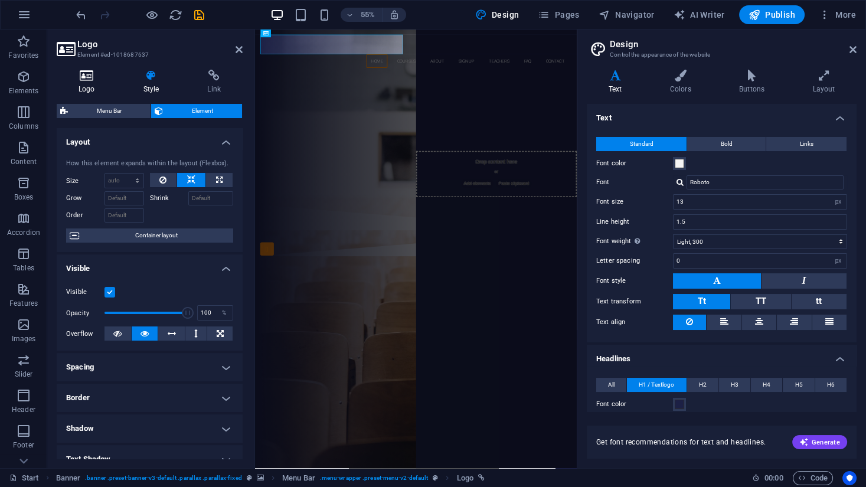
click at [93, 77] on icon at bounding box center [87, 76] width 60 height 12
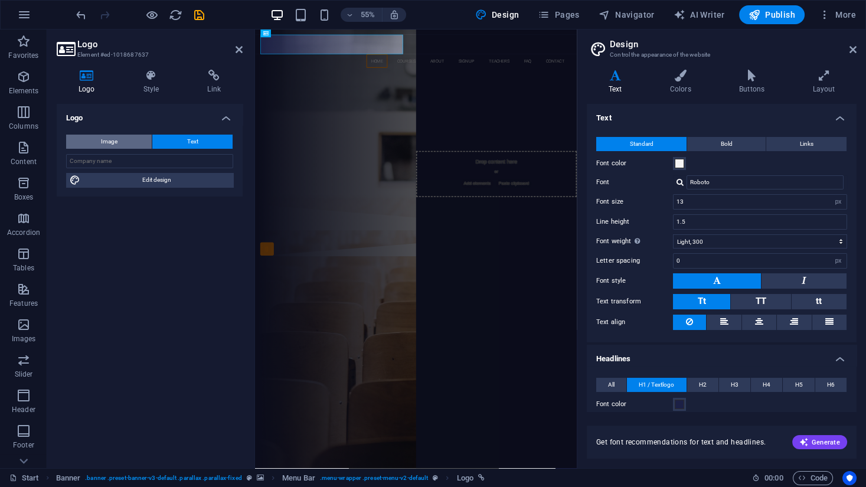
click at [108, 141] on span "Image" at bounding box center [109, 142] width 17 height 14
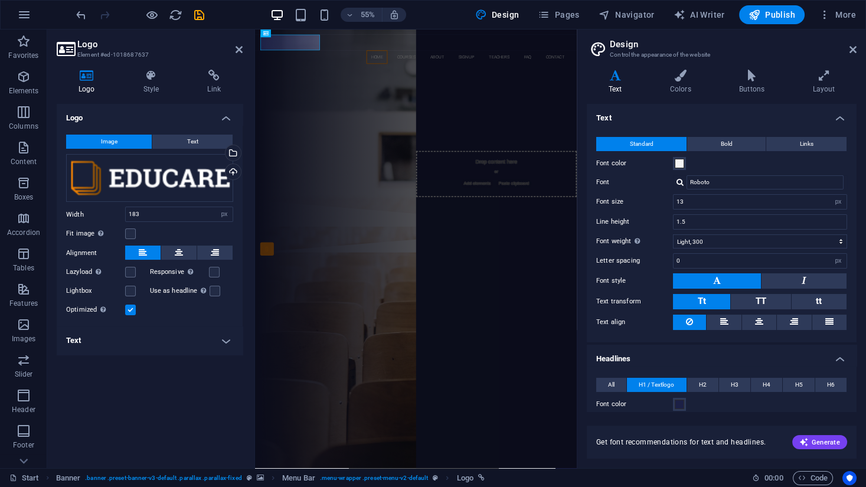
click at [156, 391] on div "Logo Image Text Drag files here, click to choose files or select files from Fil…" at bounding box center [150, 281] width 186 height 355
click at [194, 12] on icon "save" at bounding box center [199, 15] width 14 height 14
checkbox input "false"
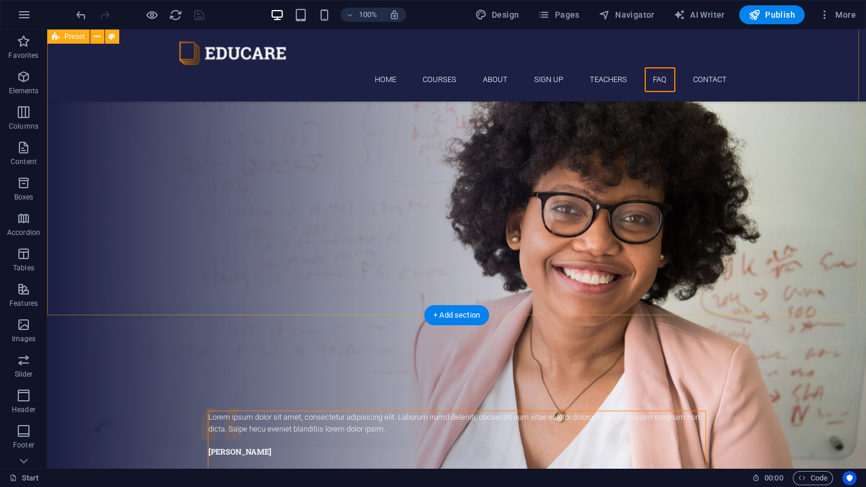
scroll to position [4165, 0]
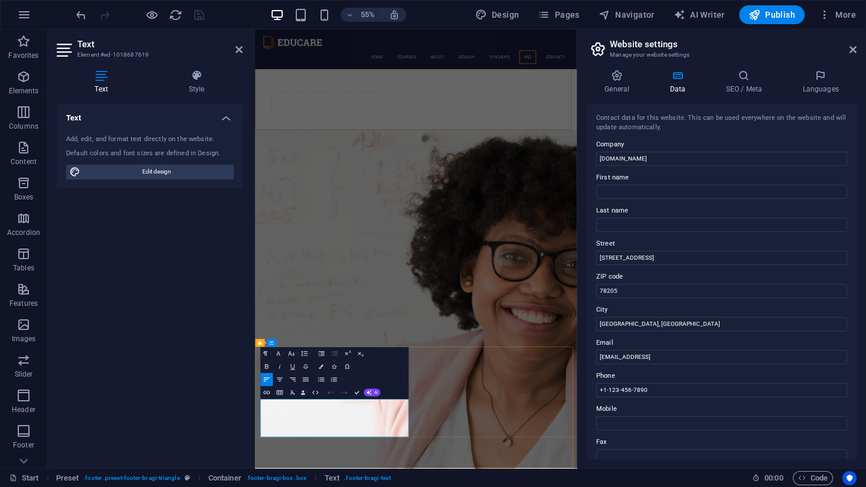
click at [122, 288] on div "Text Add, edit, and format text directly on the website. Default colors and fon…" at bounding box center [150, 281] width 186 height 355
click at [685, 390] on input "+1-123-456-7890" at bounding box center [721, 390] width 251 height 14
click at [173, 272] on div "Text Add, edit, and format text directly on the website. Default colors and fon…" at bounding box center [150, 281] width 186 height 355
click at [624, 91] on h4 "General" at bounding box center [619, 82] width 65 height 25
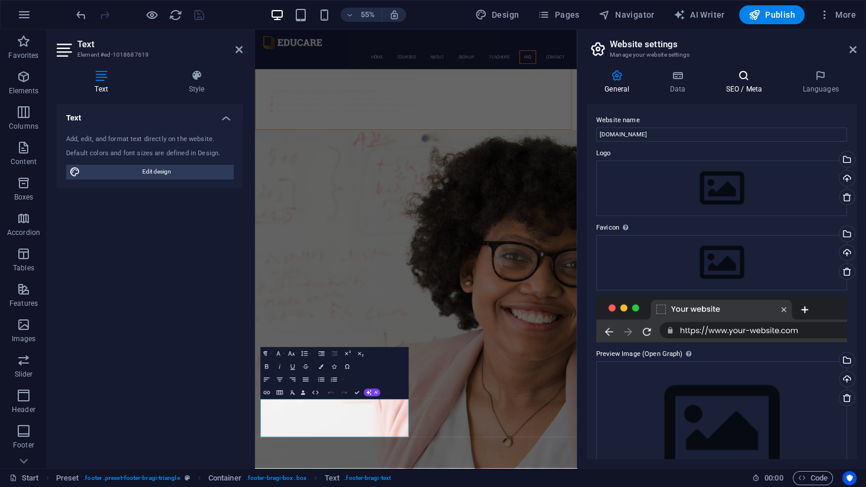
click at [741, 76] on icon at bounding box center [744, 76] width 72 height 12
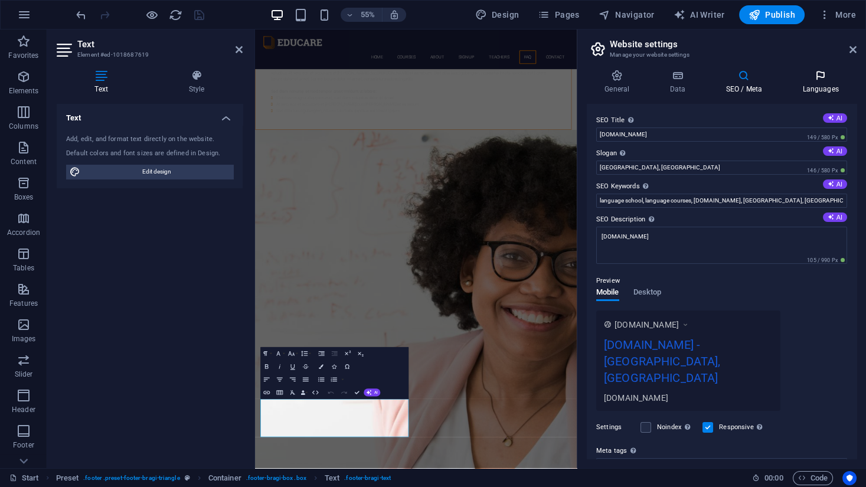
click at [821, 75] on icon at bounding box center [820, 76] width 72 height 12
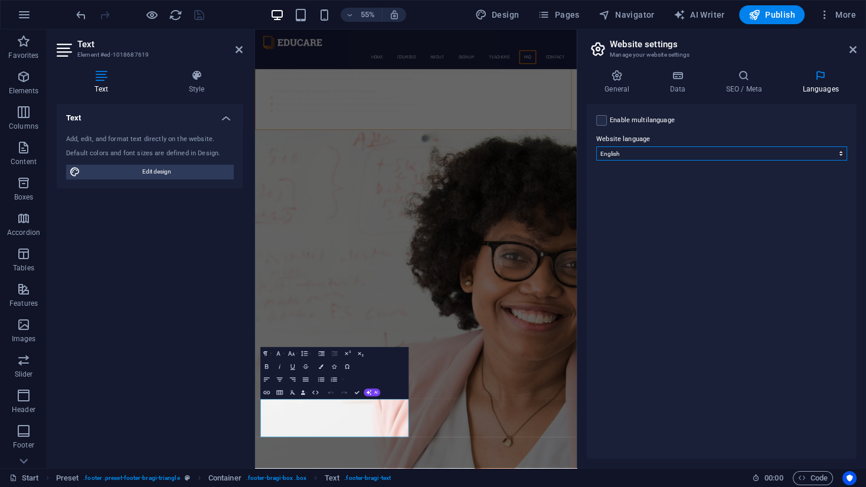
click at [823, 152] on select "Abkhazian Afar Afrikaans Akan Albanian Amharic Arabic Aragonese Armenian Assame…" at bounding box center [721, 153] width 251 height 14
select select "32"
click at [596, 146] on select "Abkhazian Afar Afrikaans Akan Albanian Amharic Arabic Aragonese Armenian Assame…" at bounding box center [721, 153] width 251 height 14
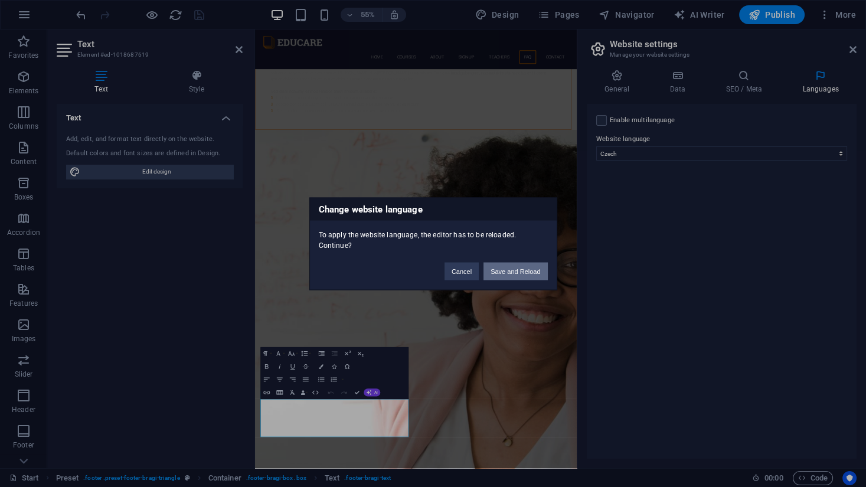
click at [522, 269] on button "Save and Reload" at bounding box center [515, 271] width 64 height 18
checkbox input "false"
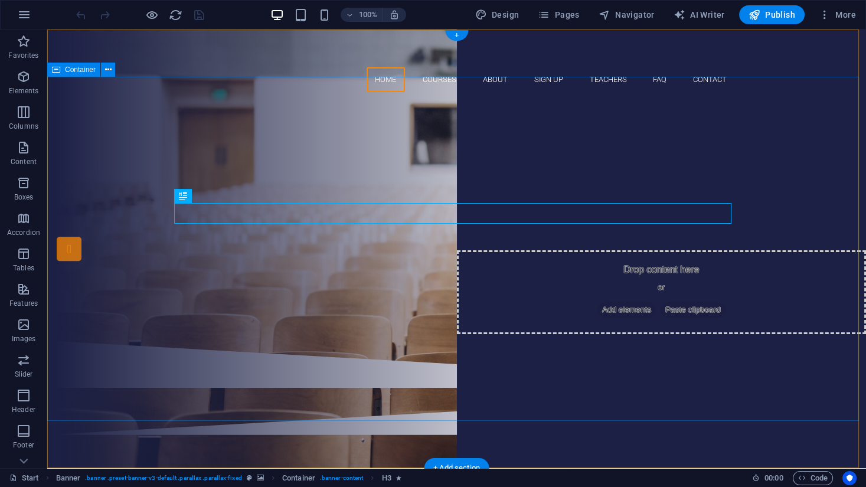
click at [732, 308] on div "Are you ready to learn HOW TO START RIGHT? Join our BUSINESS School Our Courses…" at bounding box center [456, 220] width 818 height 239
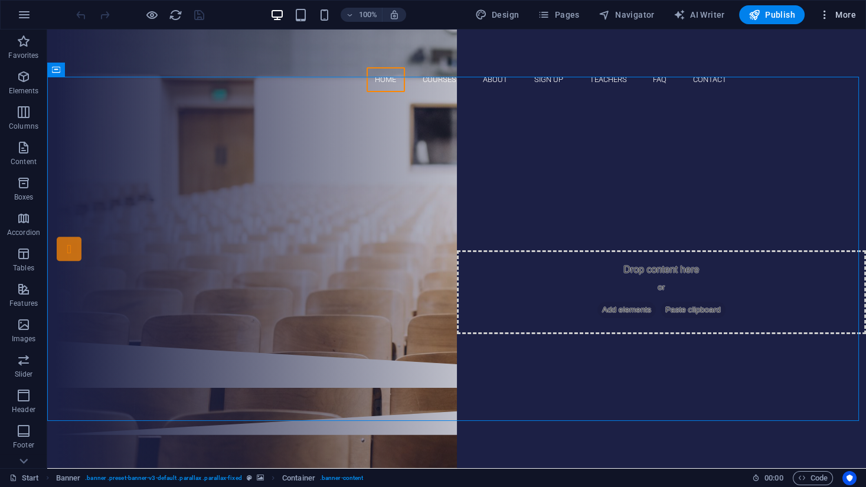
click at [840, 12] on span "More" at bounding box center [836, 15] width 37 height 12
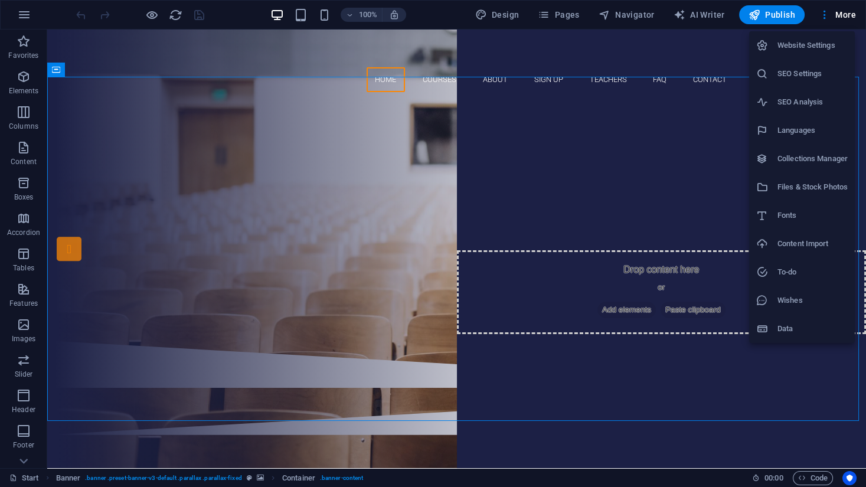
click at [787, 126] on h6 "Languages" at bounding box center [812, 130] width 70 height 14
select select "32"
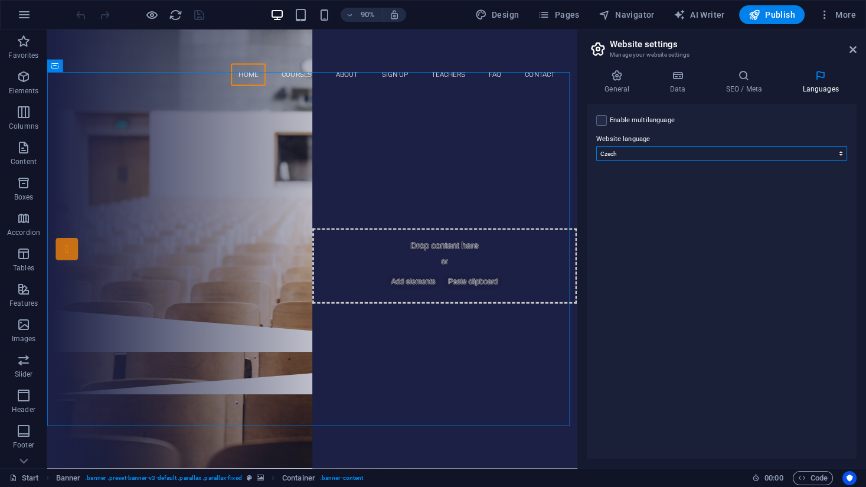
click at [835, 156] on select "Abkhazian Afar Afrikaans Akan Albanian Amharic Arabic Aragonese Armenian Assame…" at bounding box center [721, 153] width 251 height 14
click at [736, 224] on div "Enable multilanguage To disable multilanguage delete all languages until only o…" at bounding box center [722, 281] width 270 height 355
click at [623, 219] on div "Enable multilanguage To disable multilanguage delete all languages until only o…" at bounding box center [722, 281] width 270 height 355
click at [621, 188] on div "Enable multilanguage To disable multilanguage delete all languages until only o…" at bounding box center [722, 281] width 270 height 355
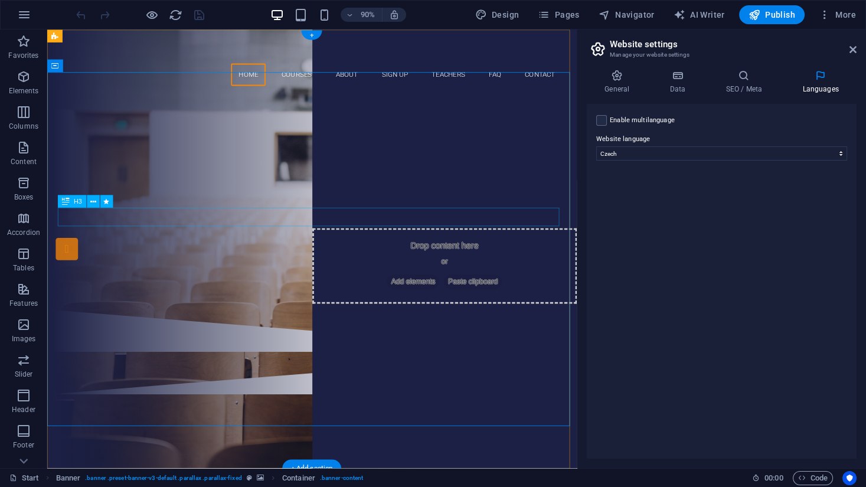
click at [163, 179] on div "Are you ready to learn HOW TO START RIGHT?" at bounding box center [341, 168] width 557 height 21
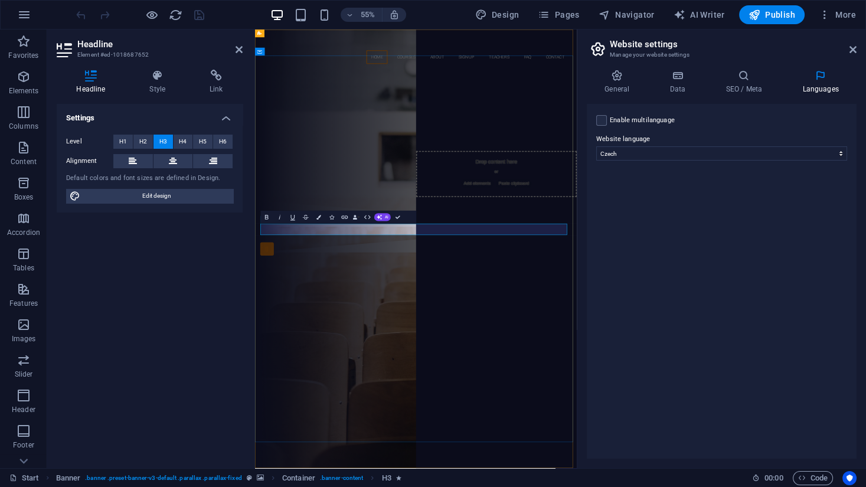
click at [356, 178] on span "Are you ready to learn HOW TO START RIGHT?" at bounding box center [547, 168] width 382 height 19
click at [656, 340] on div "jste připraveni se naučit jak zprávně začít? Join our BUSINESS School Our Cours…" at bounding box center [547, 220] width 585 height 239
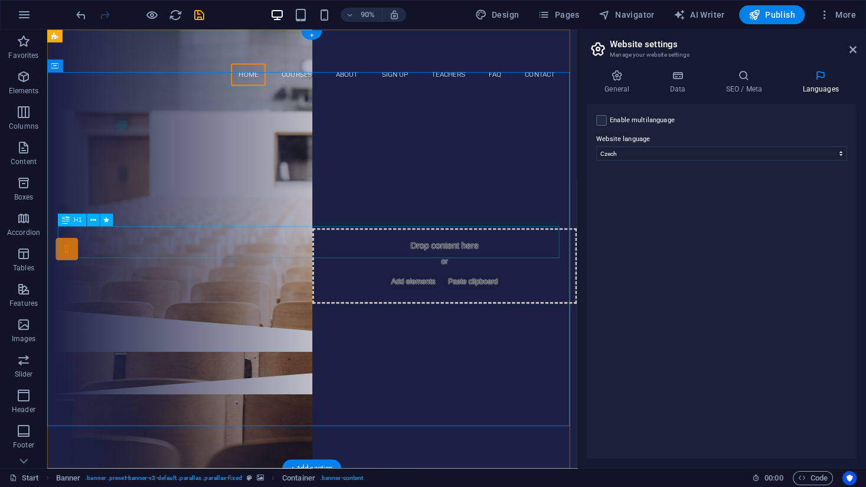
click at [481, 214] on div "Join our BUSINESS School" at bounding box center [341, 196] width 557 height 35
click at [545, 214] on div "Join our BUSINESS School" at bounding box center [341, 196] width 557 height 35
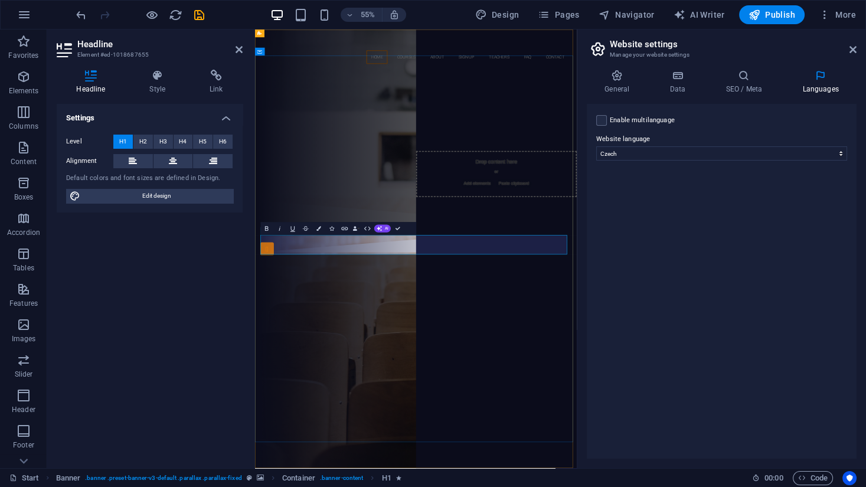
click at [751, 214] on h1 "Join our BUSINESS School" at bounding box center [547, 196] width 557 height 35
drag, startPoint x: 751, startPoint y: 423, endPoint x: 343, endPoint y: 433, distance: 407.9
click at [343, 214] on h1 "Join our BUSINESS School" at bounding box center [547, 196] width 557 height 35
copy span "Join our BUSINESS School"
click at [484, 215] on span "Join our BUSINESS School" at bounding box center [547, 196] width 408 height 37
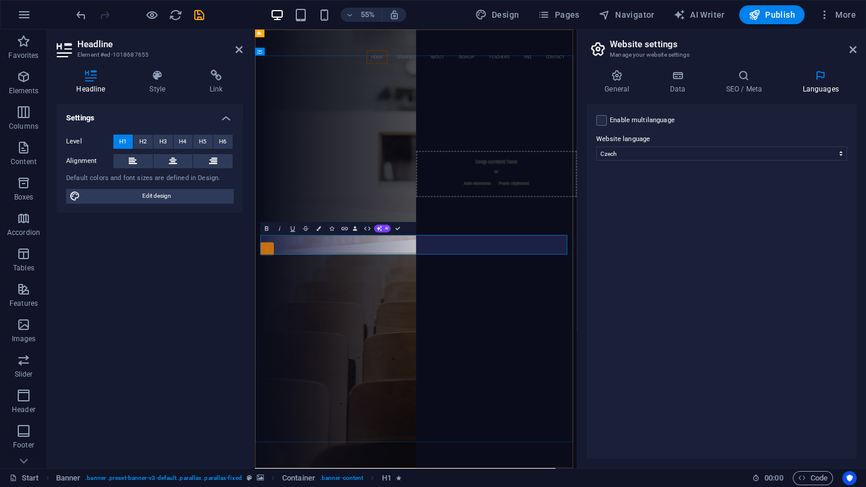
click at [346, 215] on span "Join our BUSINESS School" at bounding box center [547, 196] width 408 height 37
click at [359, 215] on span "Join our BUSINESS School" at bounding box center [547, 196] width 408 height 37
click at [688, 340] on div "jste připraveni se naučit jak zprávně začít? připojte se k naší business škole …" at bounding box center [547, 220] width 585 height 239
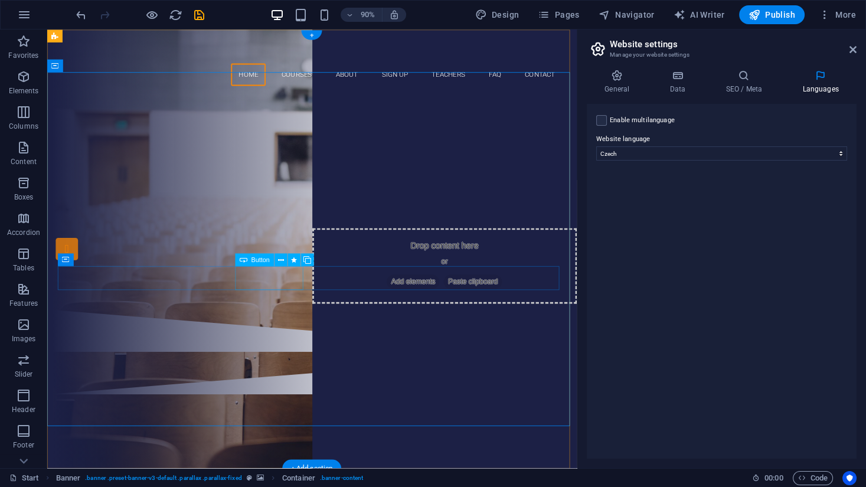
click at [312, 250] on div "Our Courses" at bounding box center [341, 236] width 557 height 27
click at [311, 250] on div "Our Courses" at bounding box center [341, 236] width 557 height 27
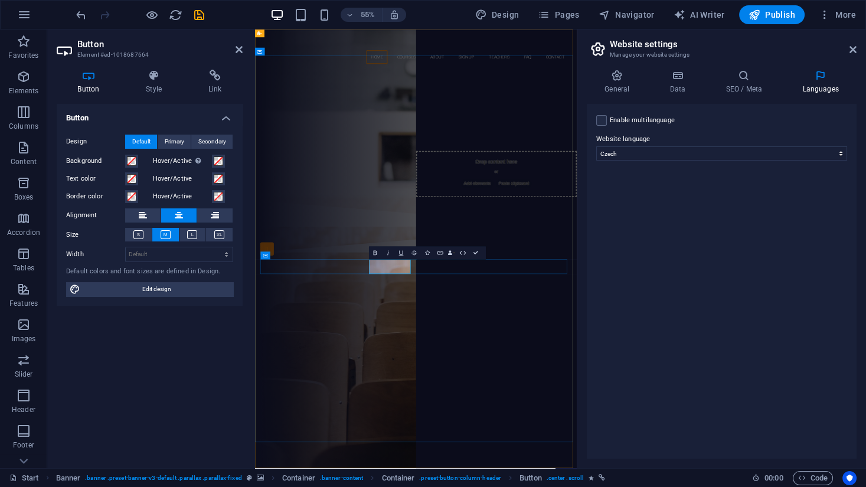
click at [509, 250] on link "Our Courses" at bounding box center [547, 236] width 76 height 27
click at [521, 250] on link "Our Courses" at bounding box center [547, 236] width 76 height 27
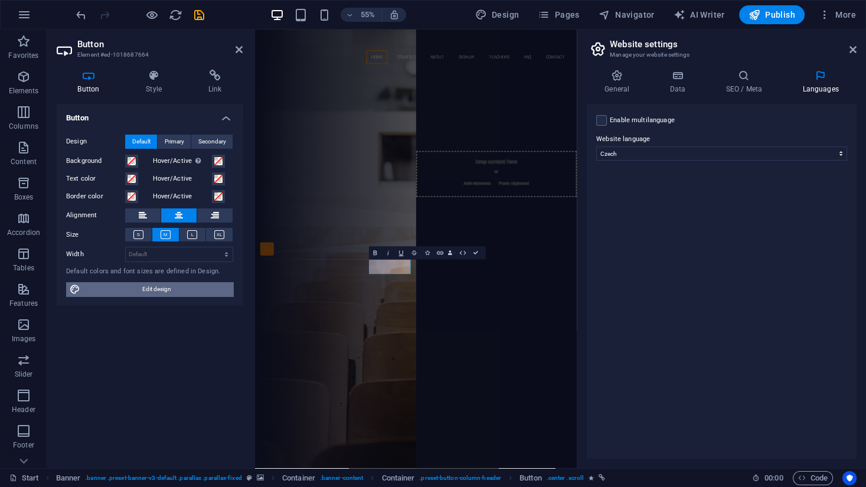
click at [139, 287] on span "Edit design" at bounding box center [157, 289] width 146 height 14
select select "px"
select select "700"
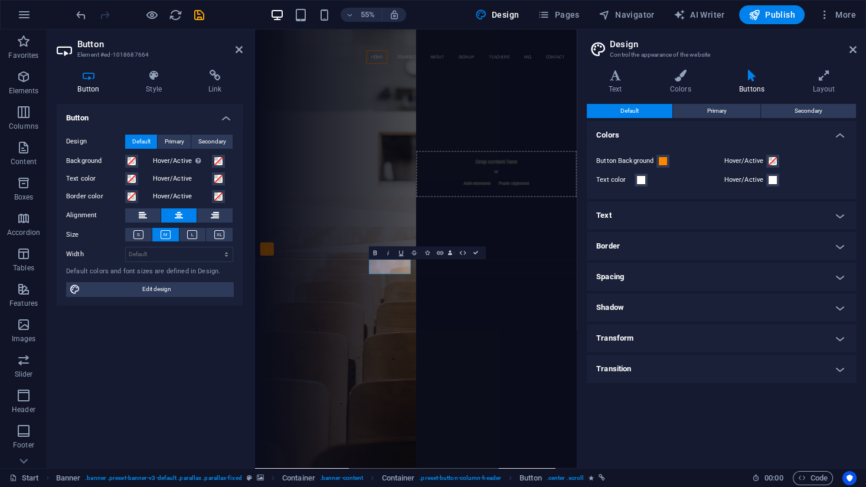
click at [845, 215] on h4 "Text" at bounding box center [722, 215] width 270 height 28
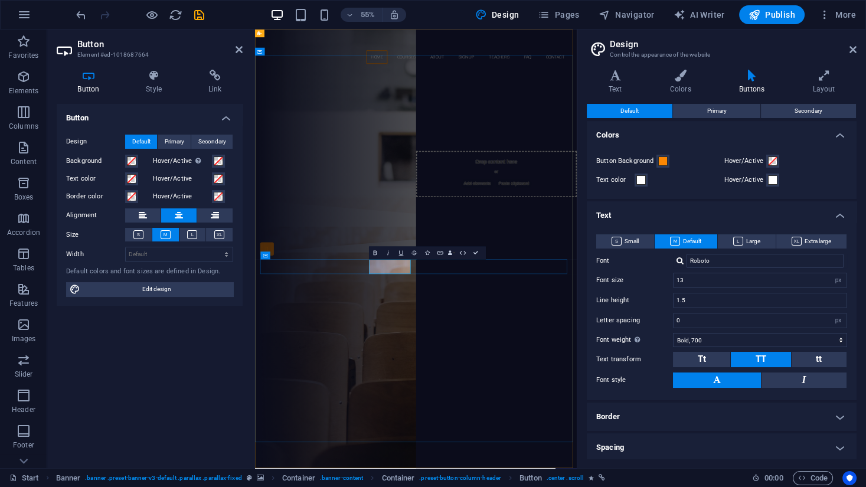
click at [509, 250] on link "Our Courses" at bounding box center [547, 236] width 76 height 27
click at [522, 250] on link "Our Courses" at bounding box center [547, 236] width 76 height 27
click at [462, 252] on icon "button" at bounding box center [463, 253] width 8 height 8
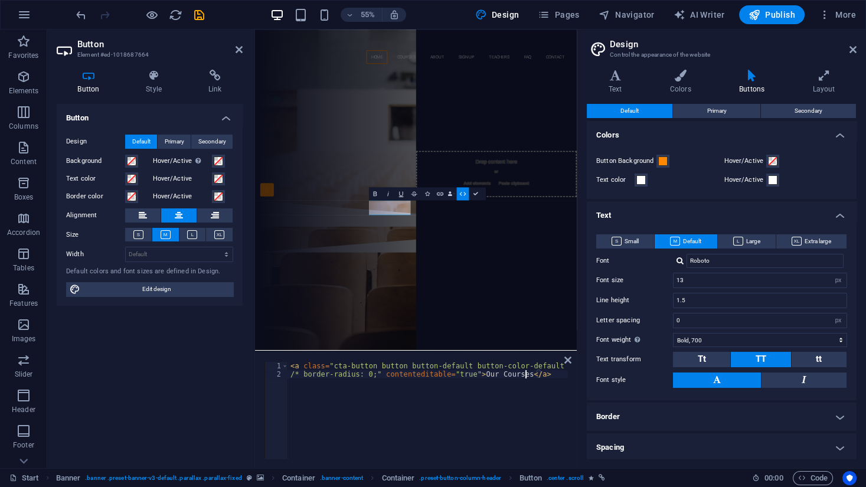
click at [524, 377] on div "< a class = "cta-button button button-default button-color-default center wv-li…" at bounding box center [533, 417] width 490 height 111
drag, startPoint x: 527, startPoint y: 373, endPoint x: 484, endPoint y: 376, distance: 43.2
click at [484, 376] on div "< a class = "cta-button button button-default button-color-default center wv-li…" at bounding box center [533, 417] width 490 height 111
type textarea "/* border-radius: 0;" contenteditable="true">Naše kurzy</a>"
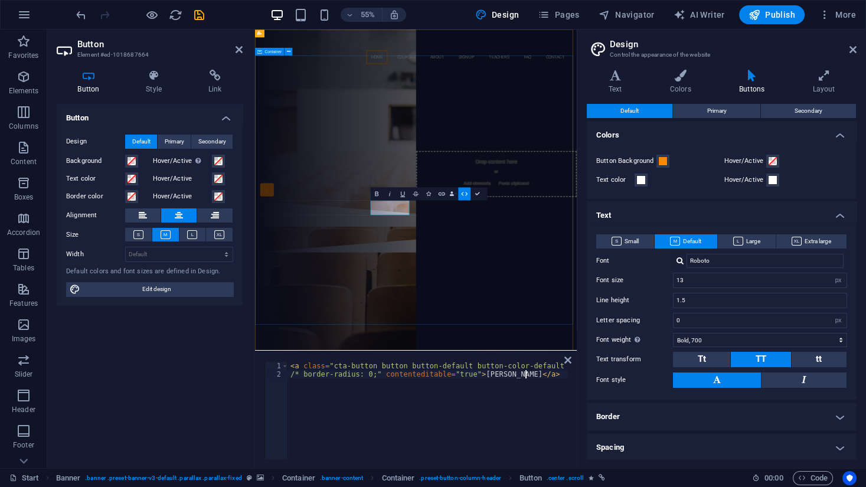
click at [609, 340] on div "jste připraveni se naučit jak zprávně začít? připojte se k naší business škole …" at bounding box center [547, 220] width 585 height 239
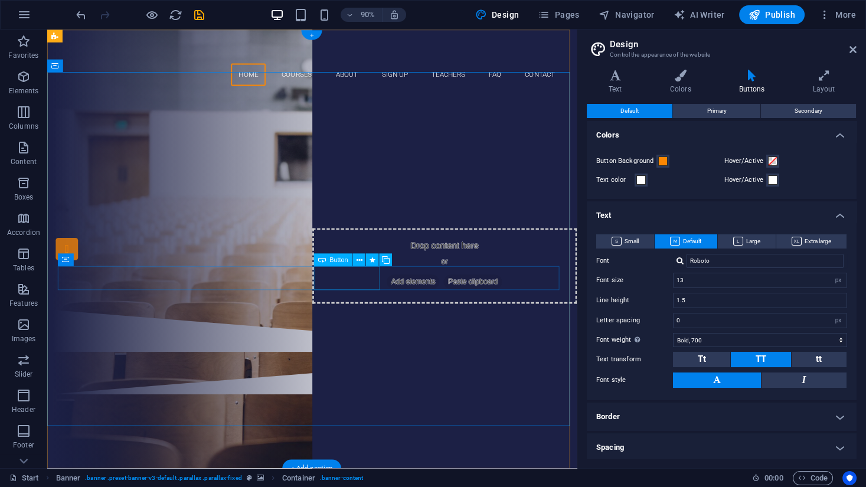
click at [387, 284] on div "Sign up now" at bounding box center [341, 270] width 557 height 27
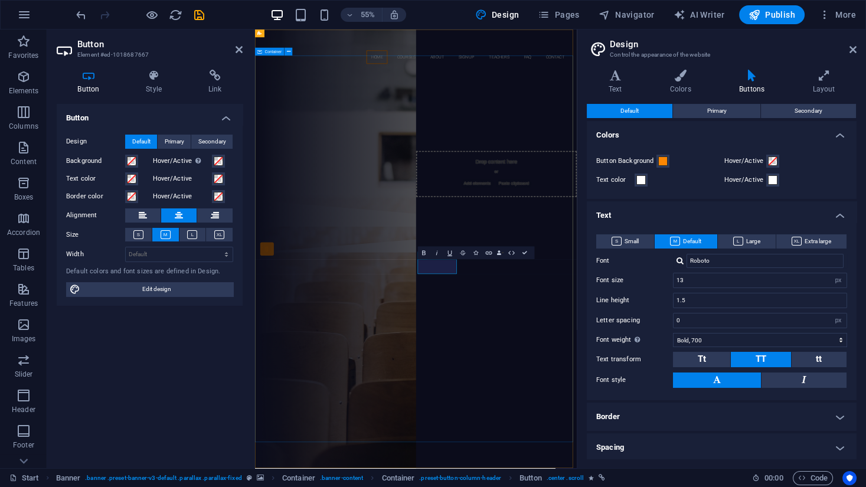
click at [667, 340] on div "jste připraveni se naučit jak zprávně začít? připojte se k naší business škole …" at bounding box center [547, 220] width 585 height 239
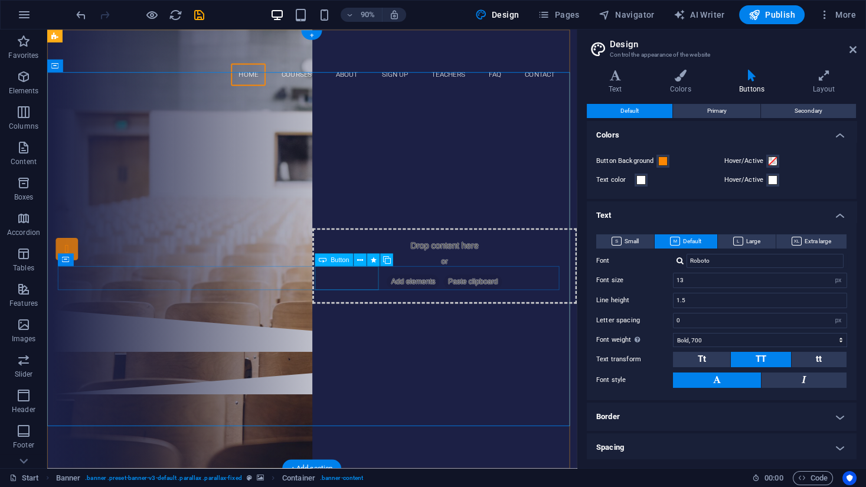
click at [378, 284] on div "přihlšte se" at bounding box center [341, 270] width 557 height 27
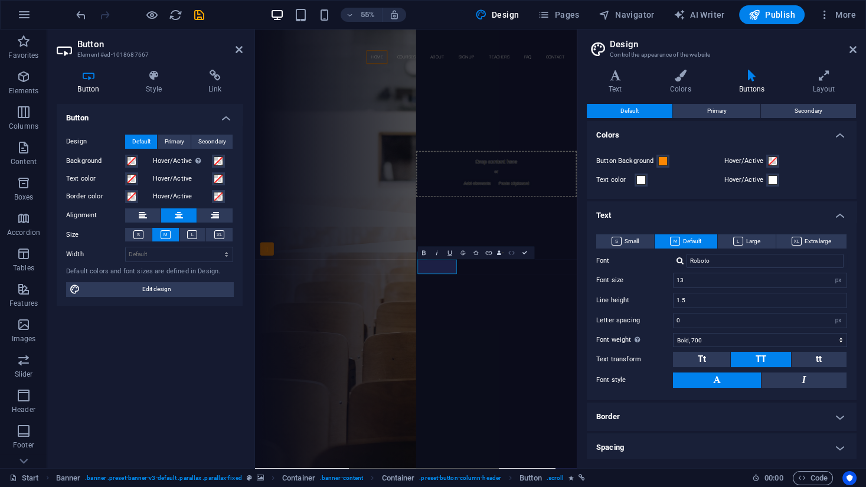
click at [515, 253] on icon "button" at bounding box center [511, 253] width 8 height 8
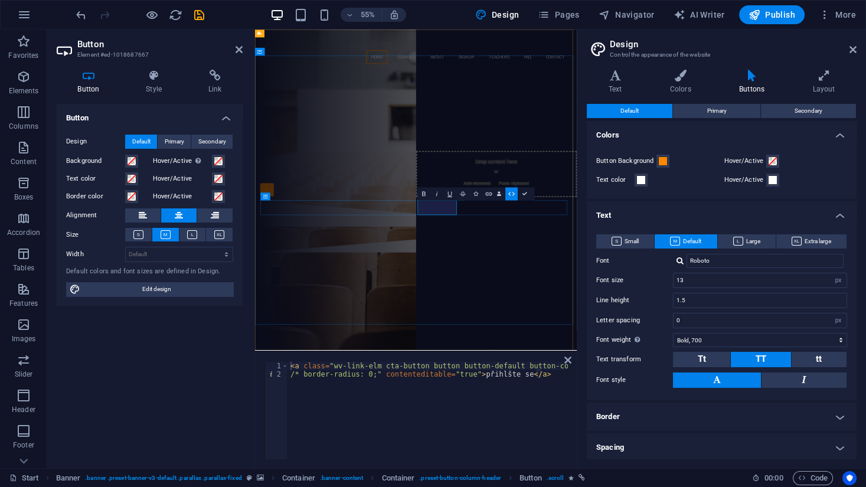
click at [582, 284] on link "přihlšte se" at bounding box center [547, 270] width 70 height 27
click at [659, 340] on div "jste připraveni se naučit jak zprávně začít? připojte se k naší business škole …" at bounding box center [547, 220] width 585 height 239
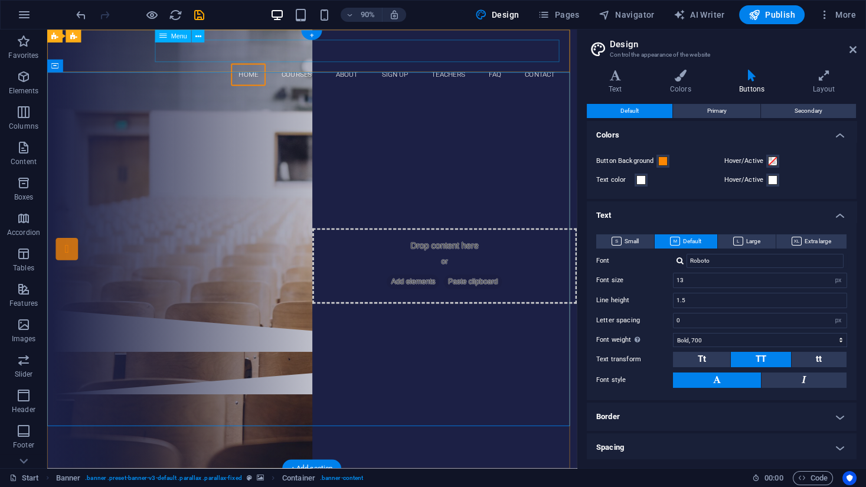
click at [268, 67] on nav "Home Courses About Sign up Teachers FAQ Contact" at bounding box center [341, 79] width 557 height 25
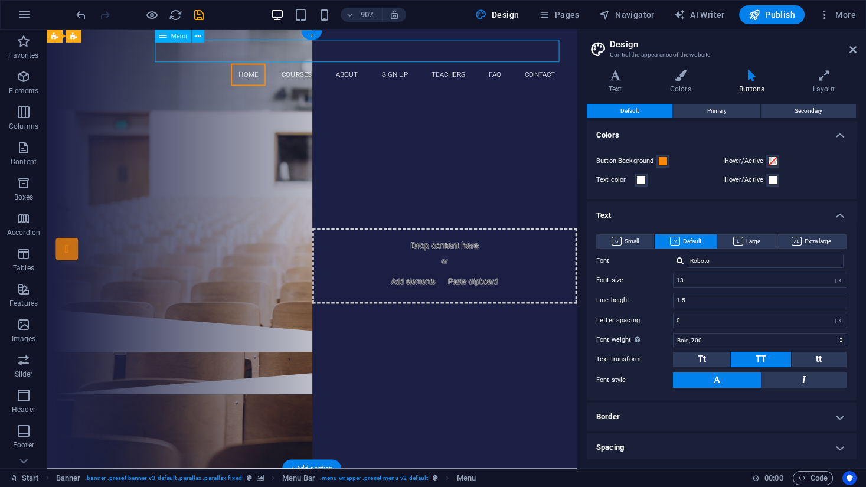
click at [268, 67] on nav "Home Courses About Sign up Teachers FAQ Contact" at bounding box center [341, 79] width 557 height 25
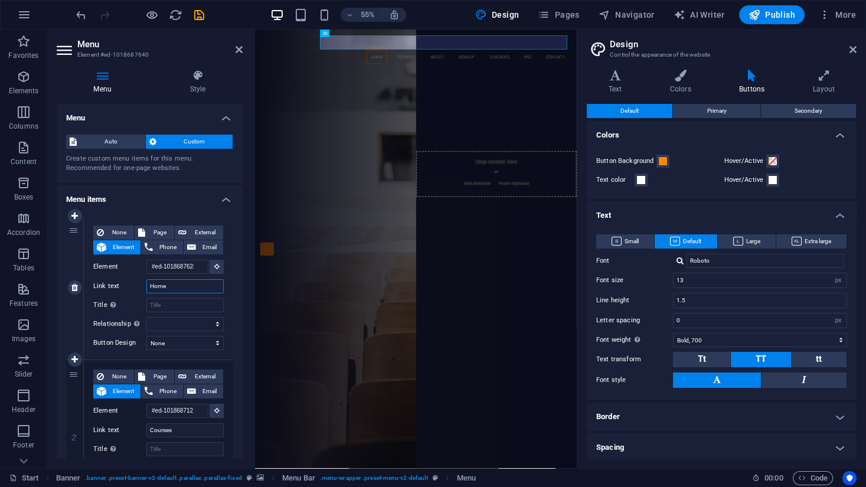
drag, startPoint x: 175, startPoint y: 287, endPoint x: 109, endPoint y: 288, distance: 66.1
click at [109, 288] on div "Link text Home" at bounding box center [158, 286] width 130 height 14
type input "Dom"
select select
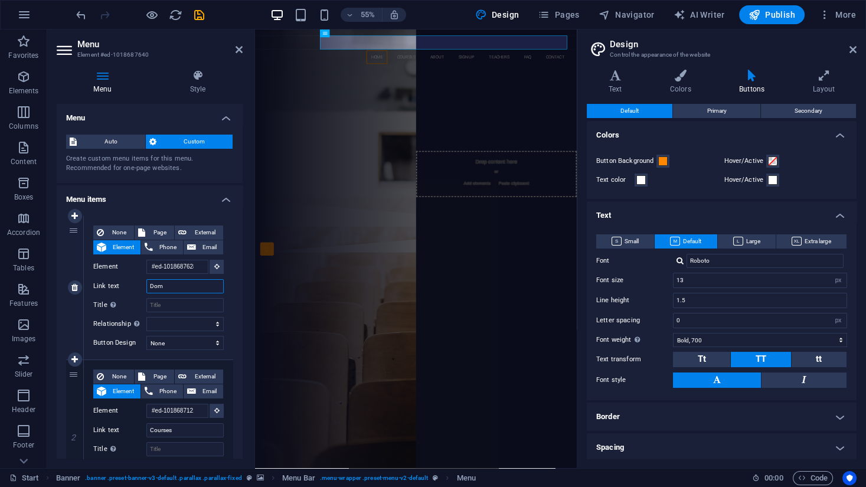
select select
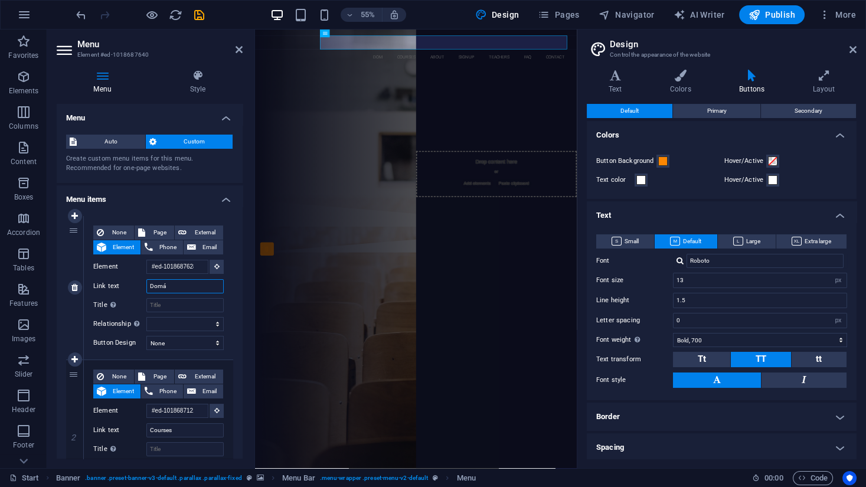
type input "Dom"
select select
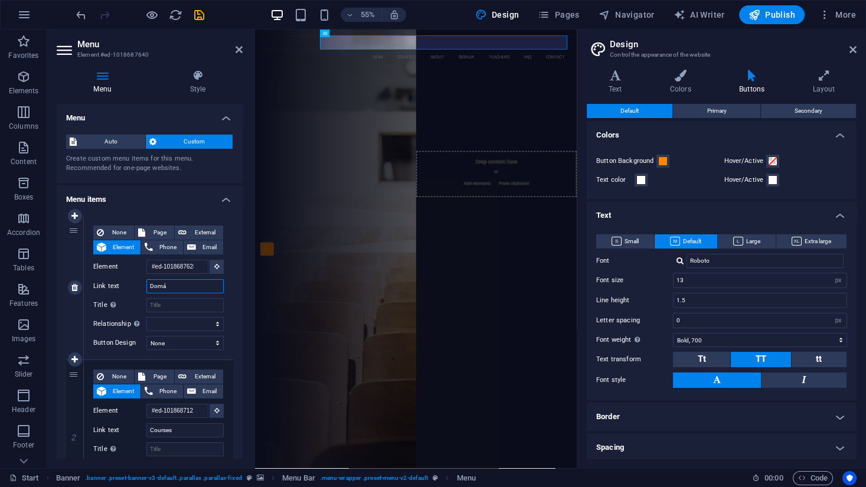
select select
type input "Domé"
select select
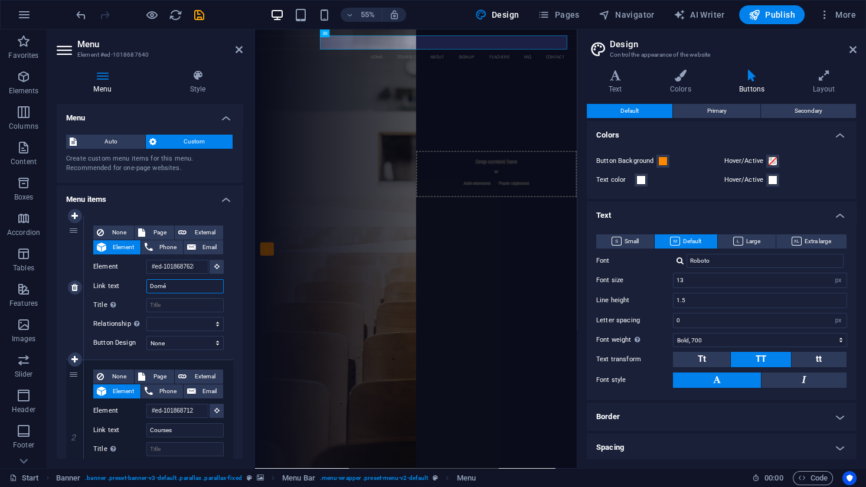
select select
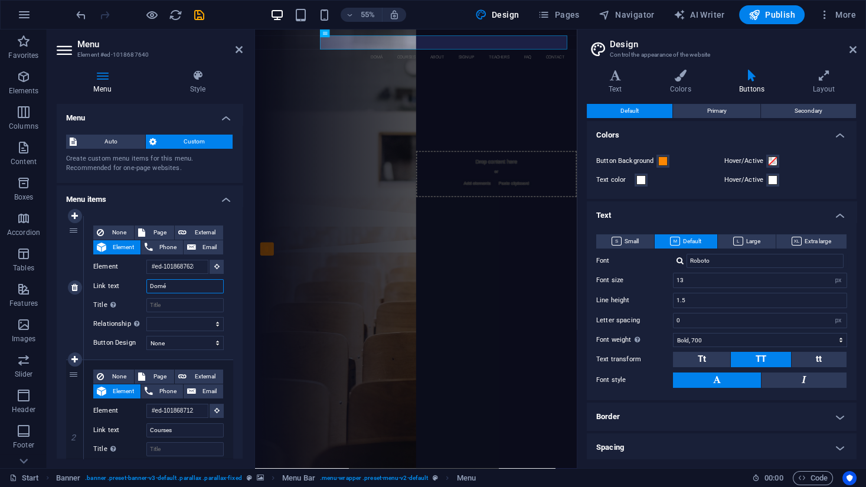
select select
type input "Domú"
select select
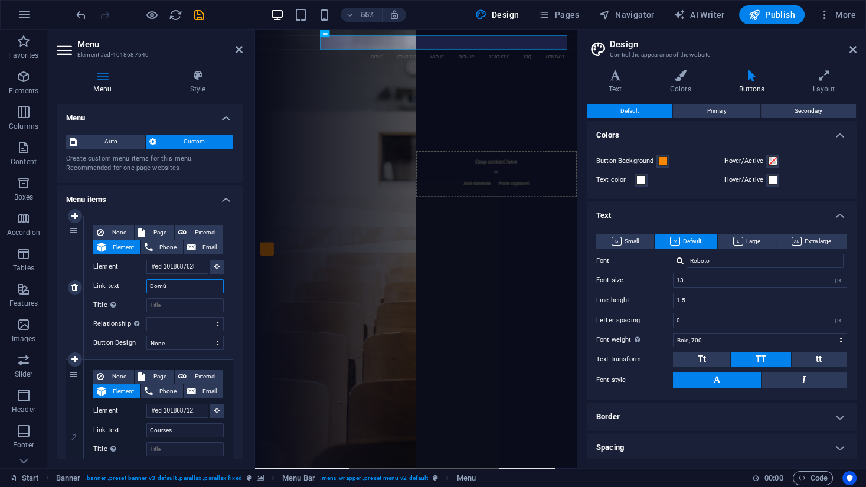
select select
type input "Dom"
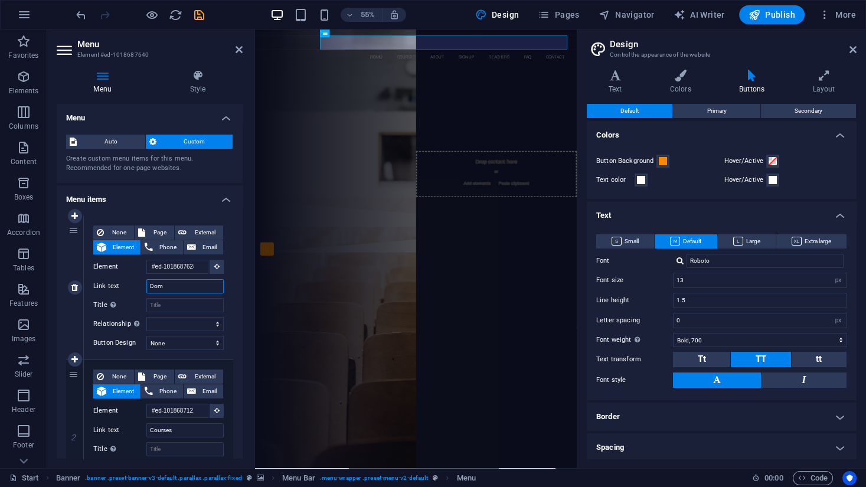
select select
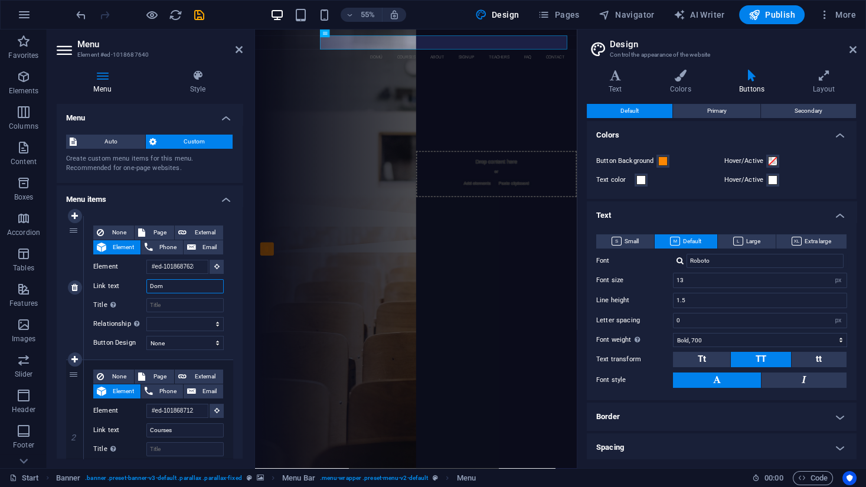
select select
type input "Domů"
select select
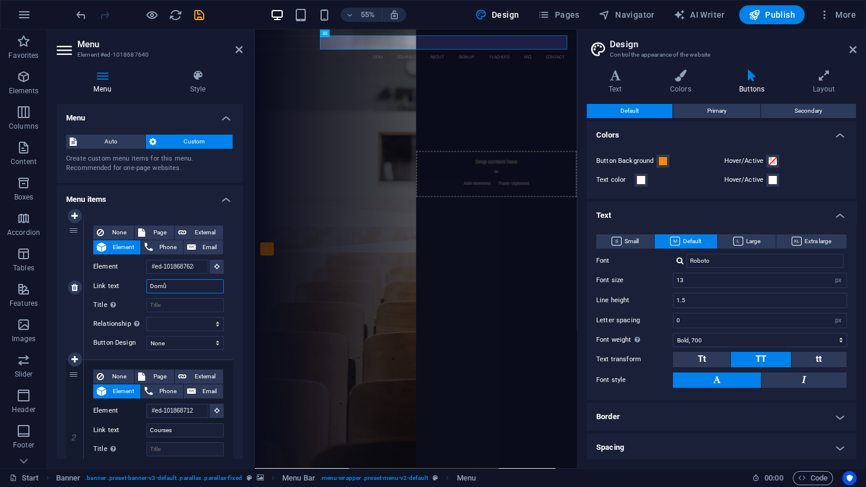
select select
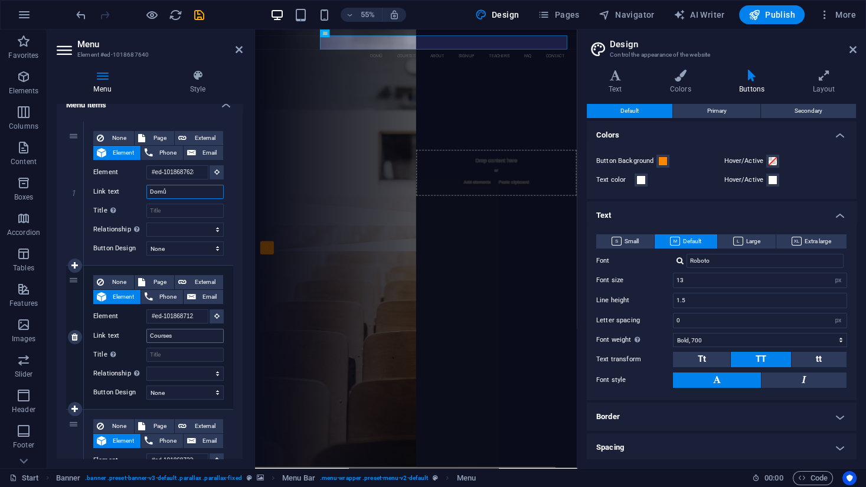
scroll to position [0, 0]
type input "Domů"
drag, startPoint x: 178, startPoint y: 334, endPoint x: 135, endPoint y: 334, distance: 43.1
click at [135, 334] on div "Link text Courses" at bounding box center [158, 336] width 130 height 14
type input "Kurzy"
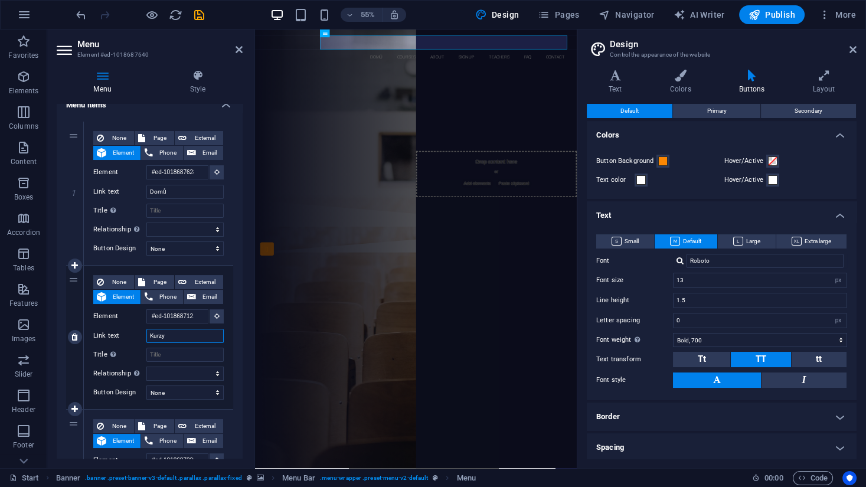
select select
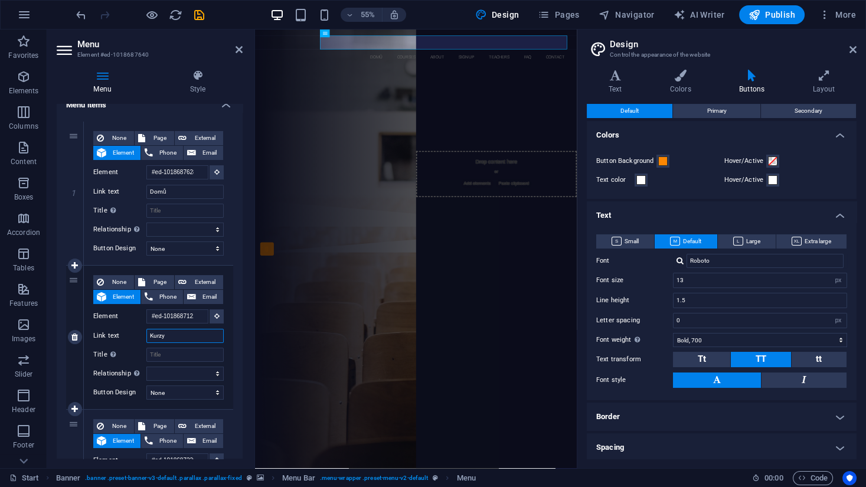
select select
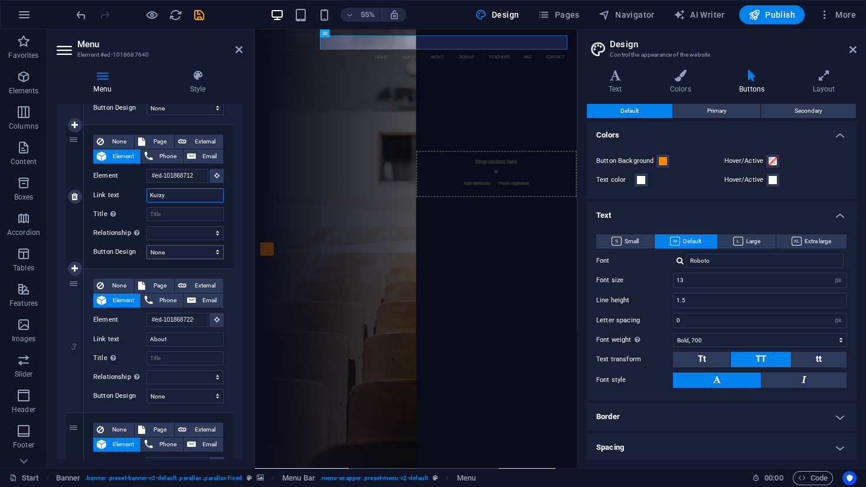
scroll to position [236, 0]
type input "Kurzy"
drag, startPoint x: 184, startPoint y: 337, endPoint x: 66, endPoint y: 340, distance: 118.1
click at [66, 340] on div "3 None Page External Element Phone Email Page Start Subpage Legal notice Privac…" at bounding box center [149, 340] width 167 height 144
type input "O"
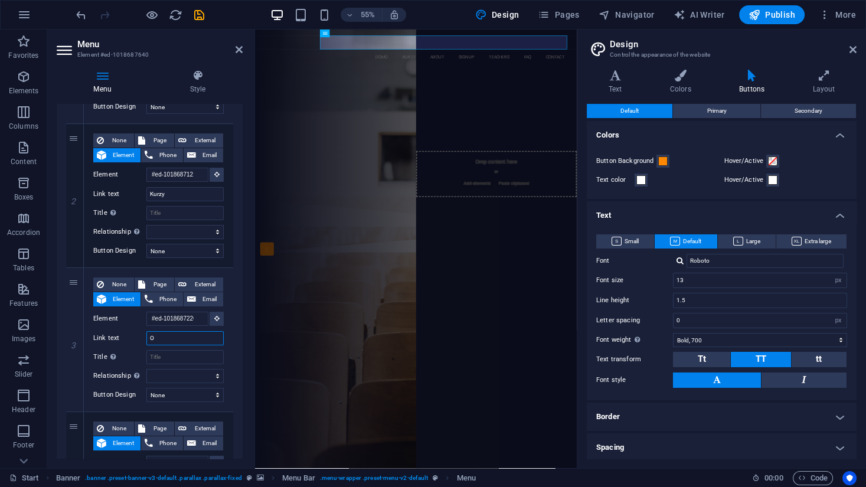
select select
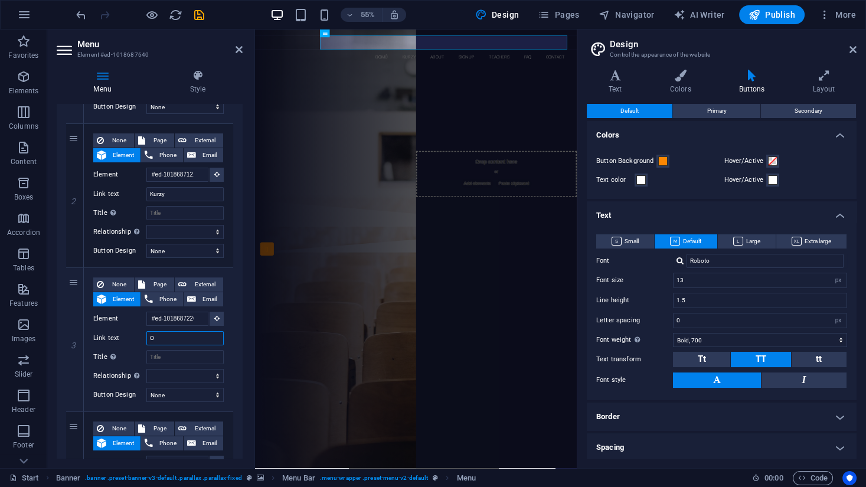
select select
type input "O n"
select select
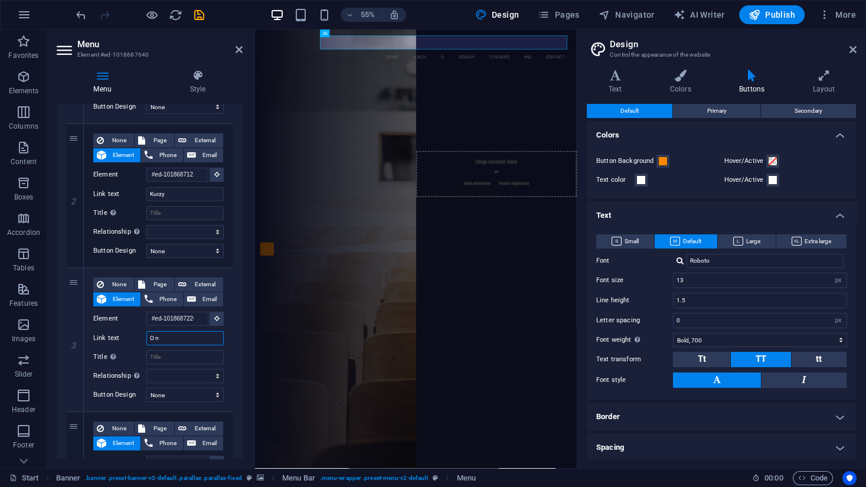
select select
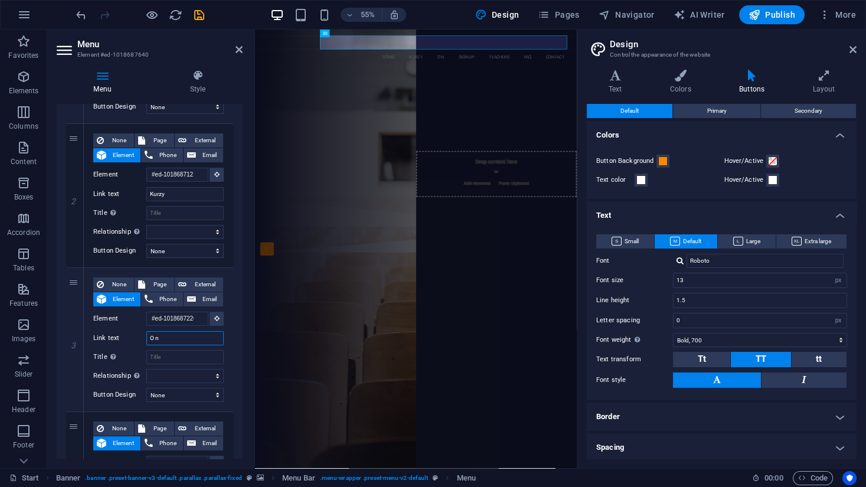
type input "O nž"
select select
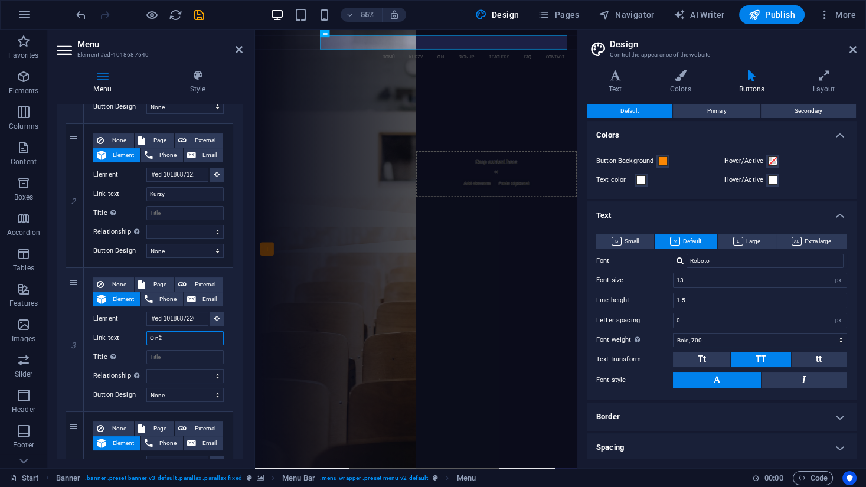
select select
type input "O nř"
select select
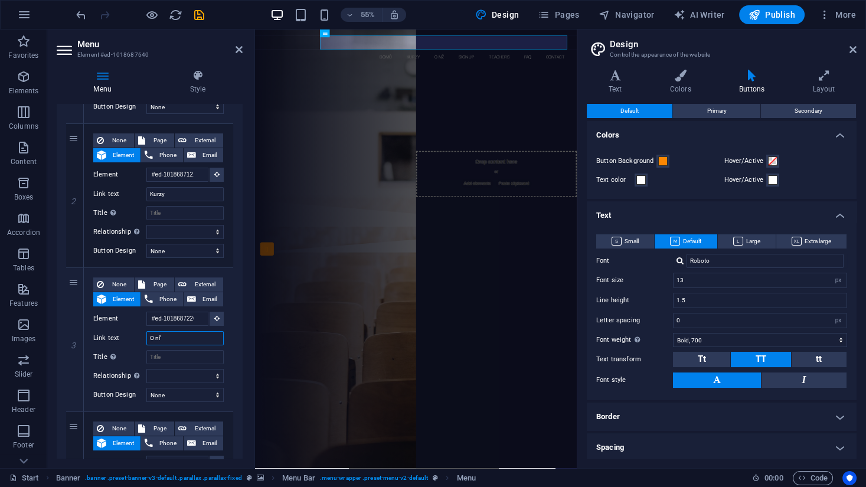
select select
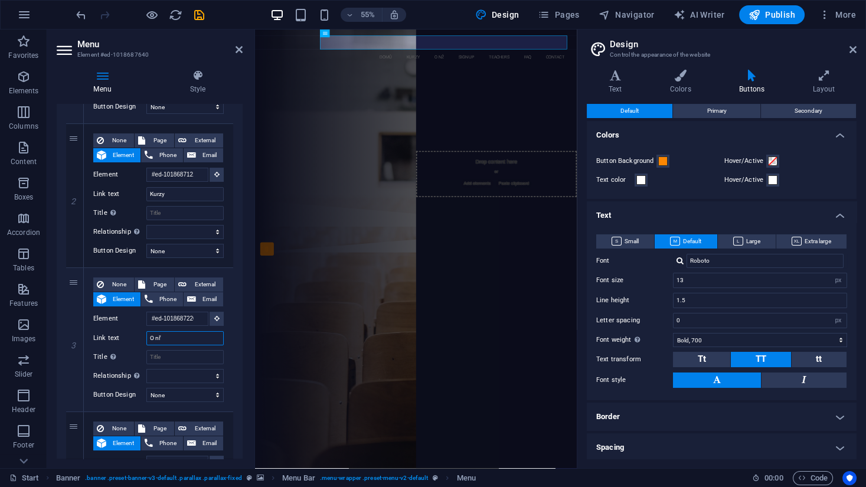
select select
type input "O nč"
select select
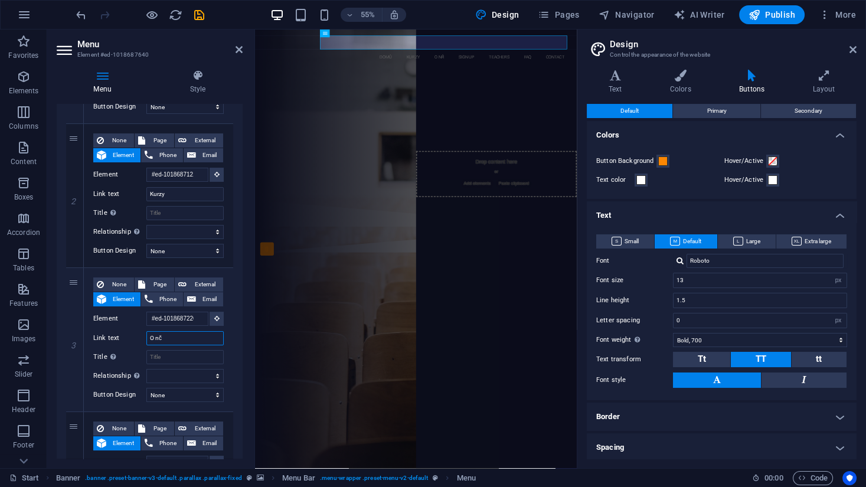
select select
type input "O n"
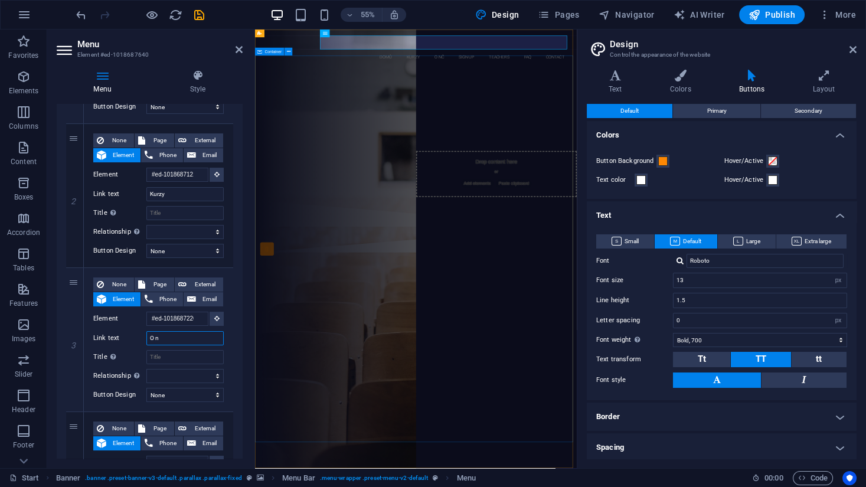
select select
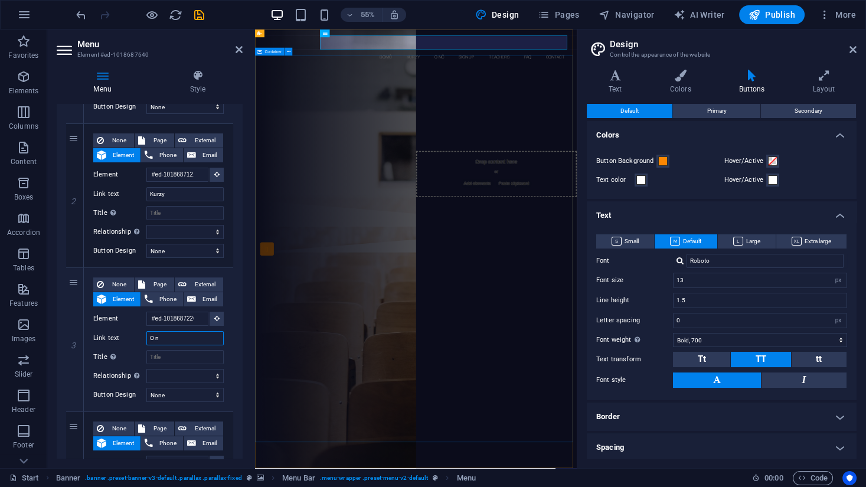
select select
type input "O ní"
select select
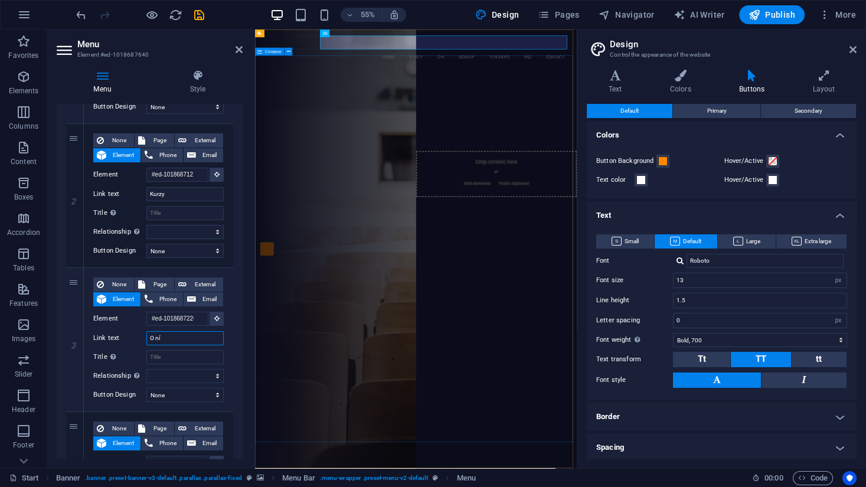
select select
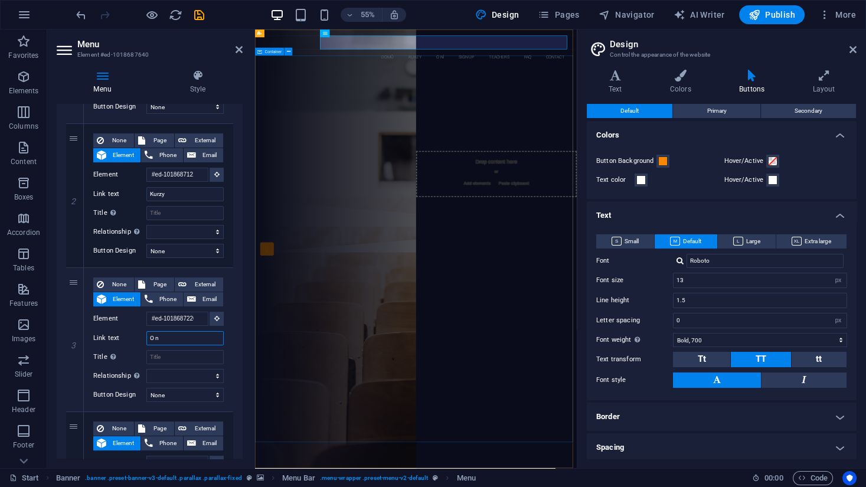
type input "O né"
select select
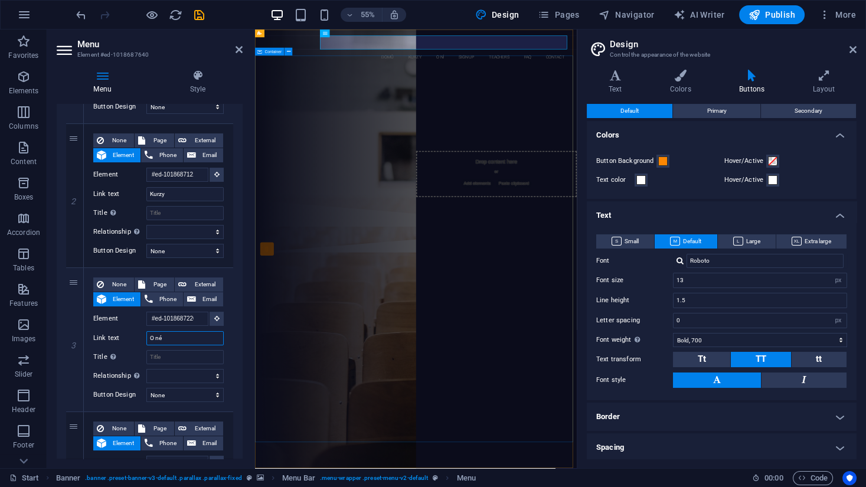
select select
type input "O ná"
select select
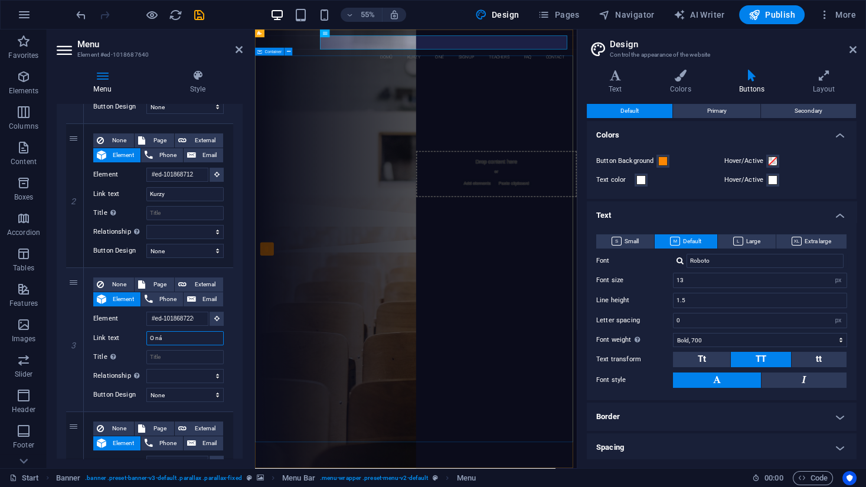
select select
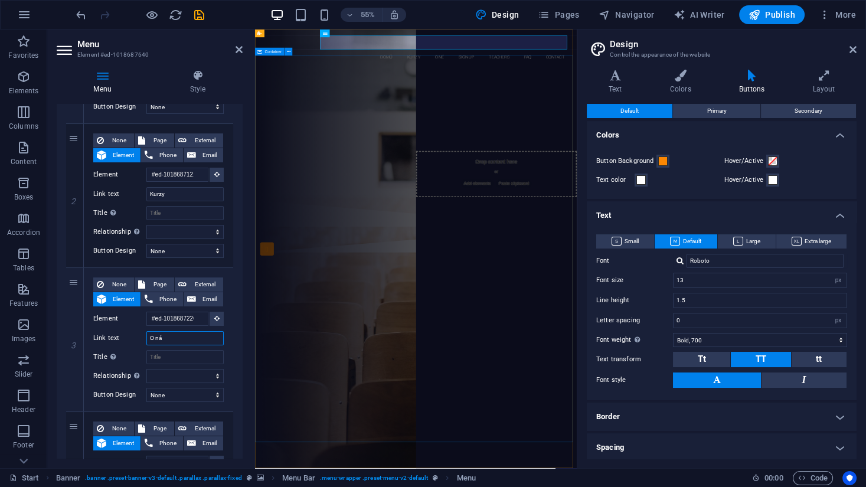
select select
type input "O nás"
select select
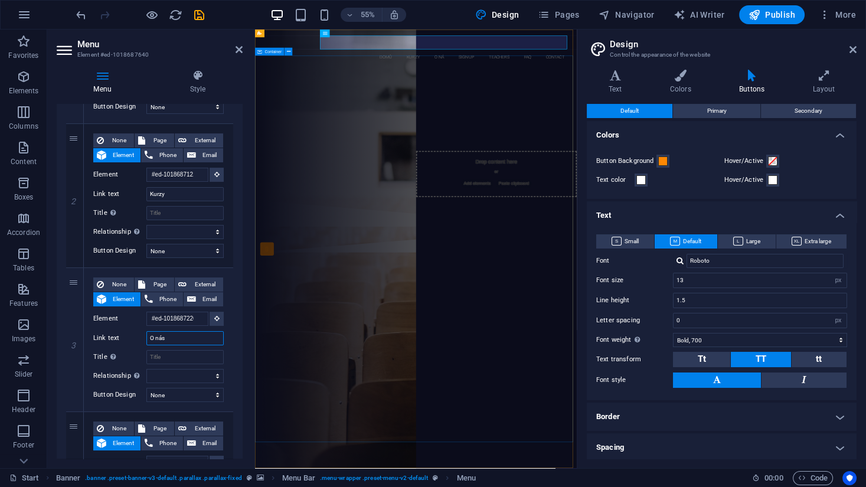
select select
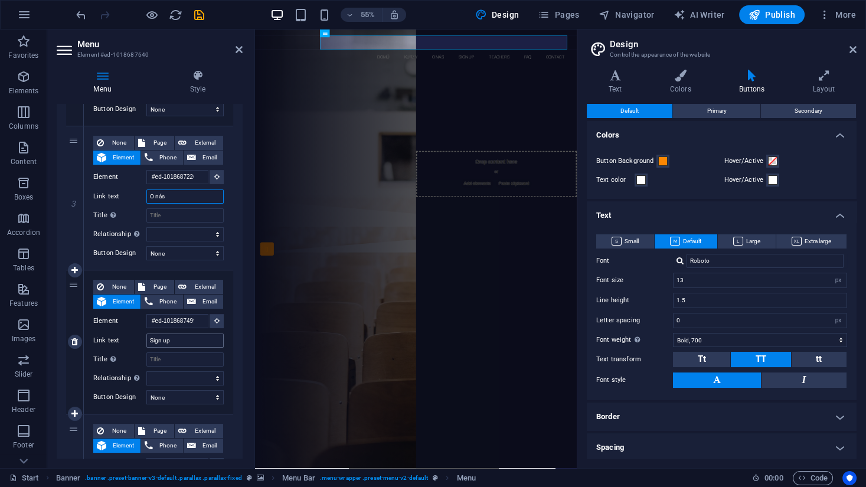
type input "O nás"
click at [180, 342] on input "Sign up" at bounding box center [184, 340] width 77 height 14
type input "S"
select select
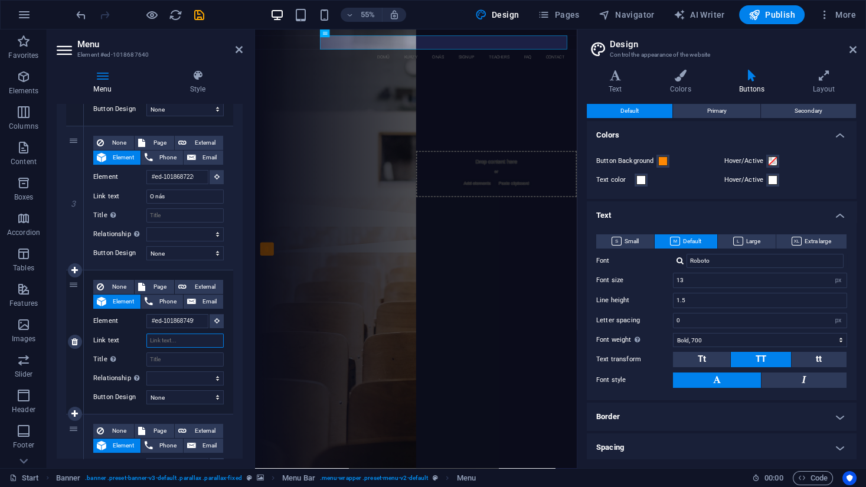
select select
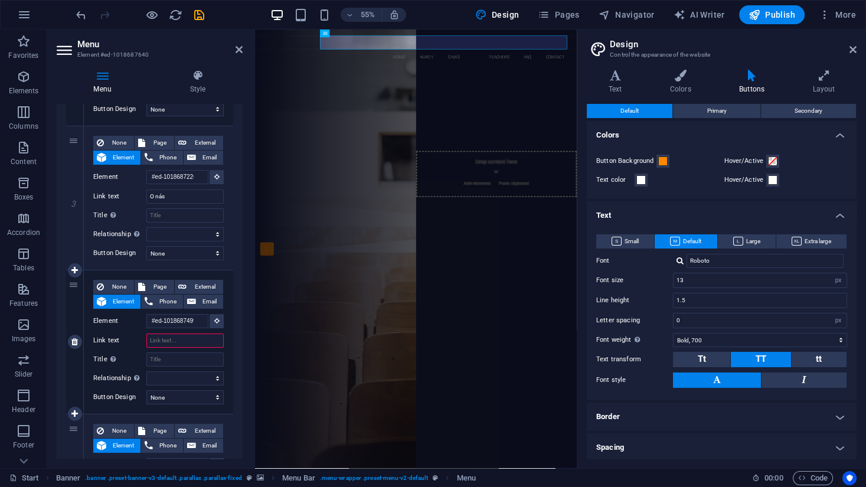
type input "p"
select select
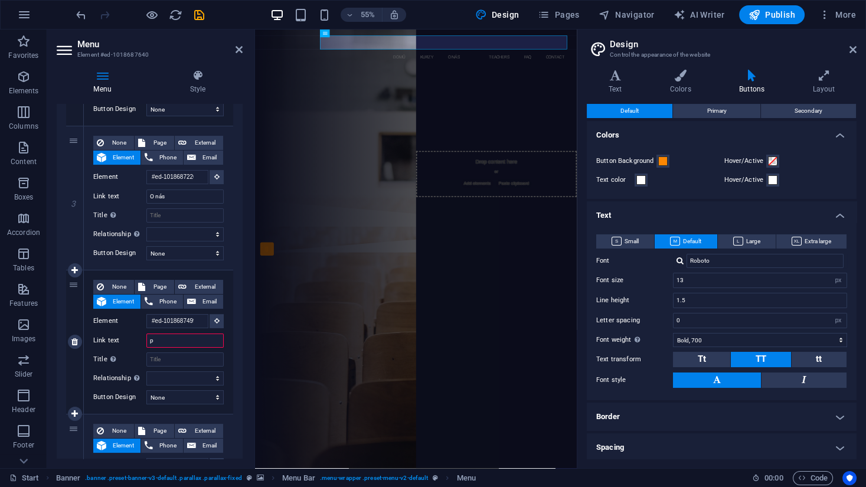
select select
type input "P"
select select
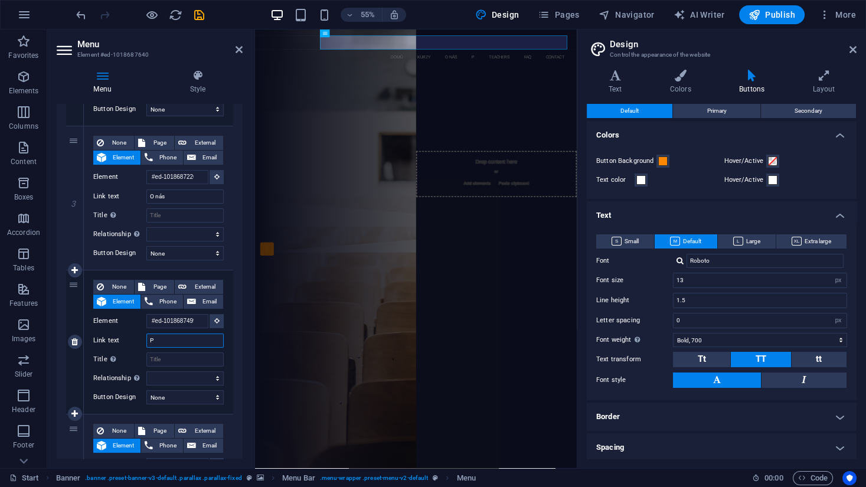
select select
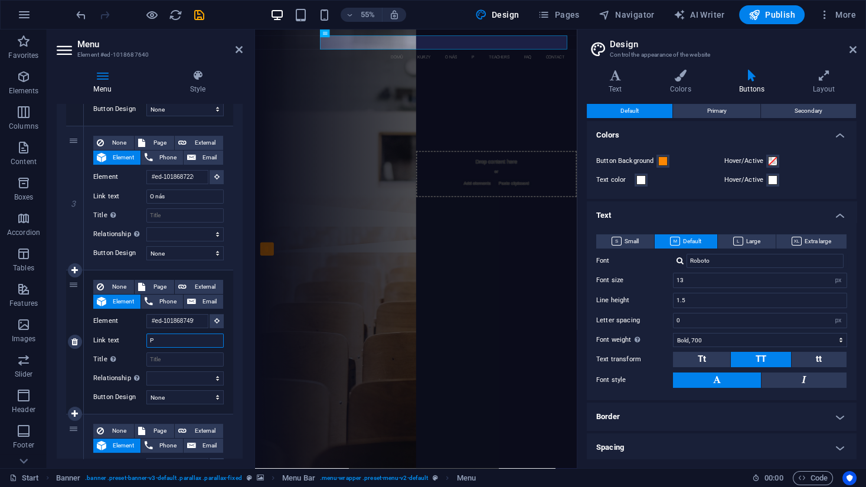
select select
type input "Př"
select select
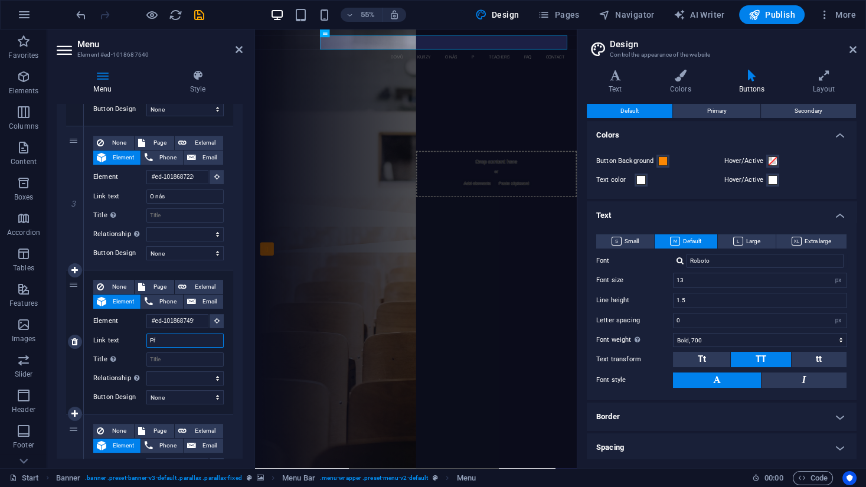
select select
type input "Přihl"
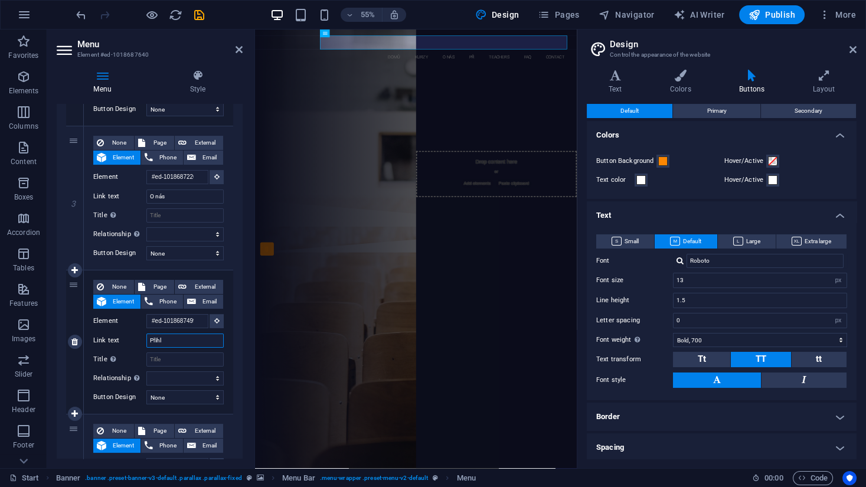
select select
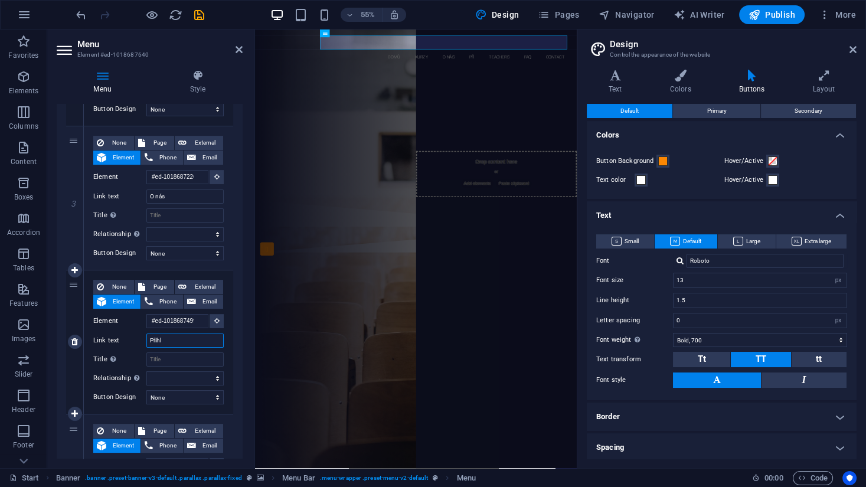
select select
type input "Přihlá"
select select
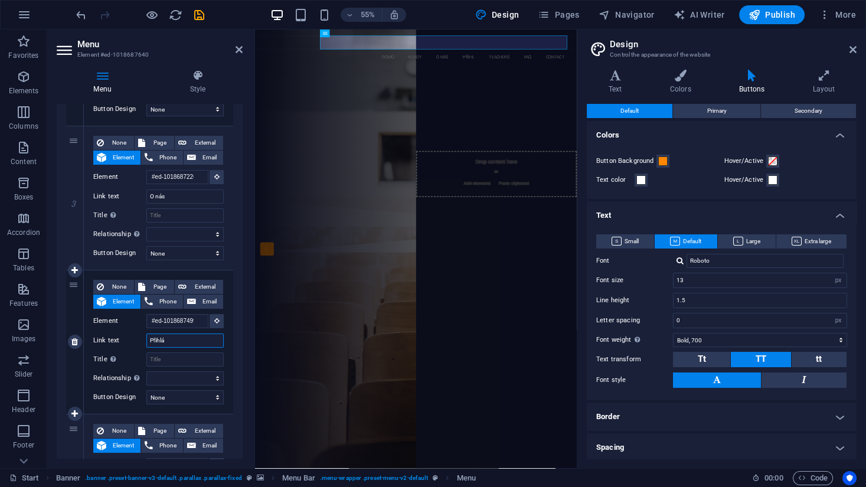
select select
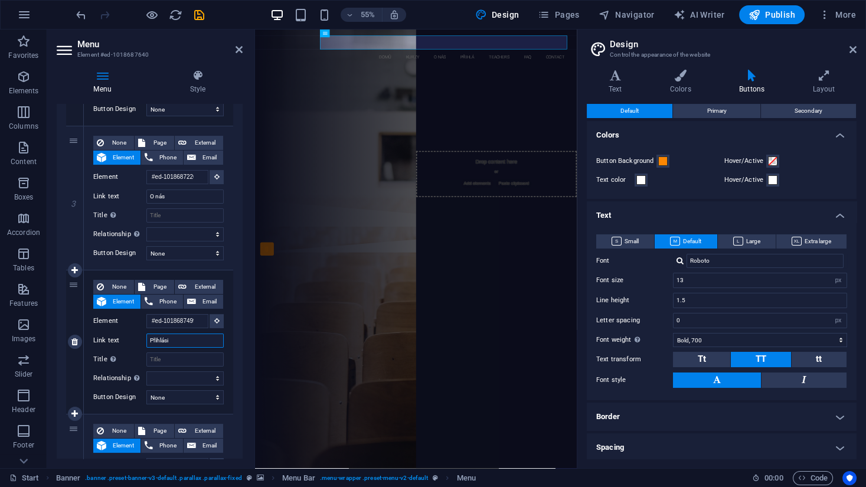
type input "Přihlásit"
select select
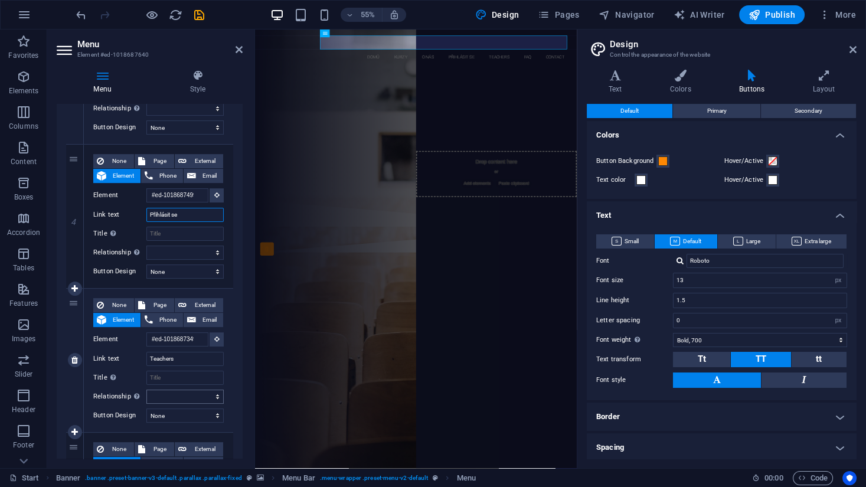
scroll to position [519, 0]
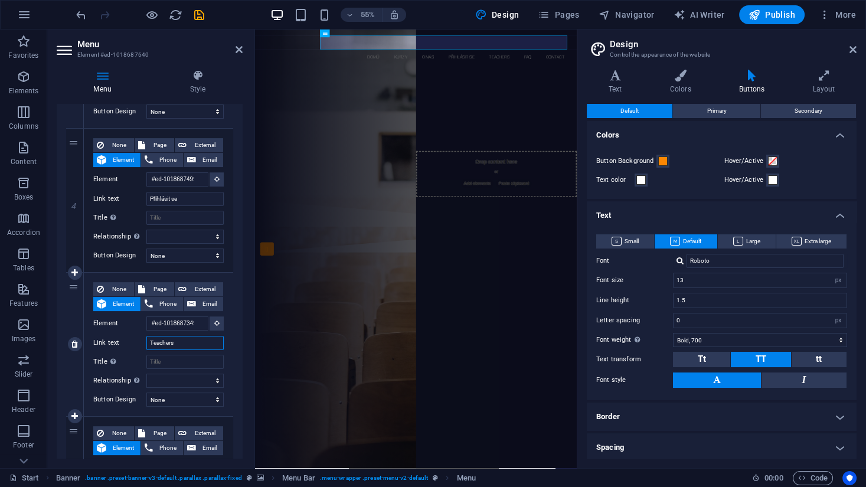
drag, startPoint x: 189, startPoint y: 342, endPoint x: 127, endPoint y: 338, distance: 62.1
click at [127, 338] on div "Link text Teachers" at bounding box center [158, 343] width 130 height 14
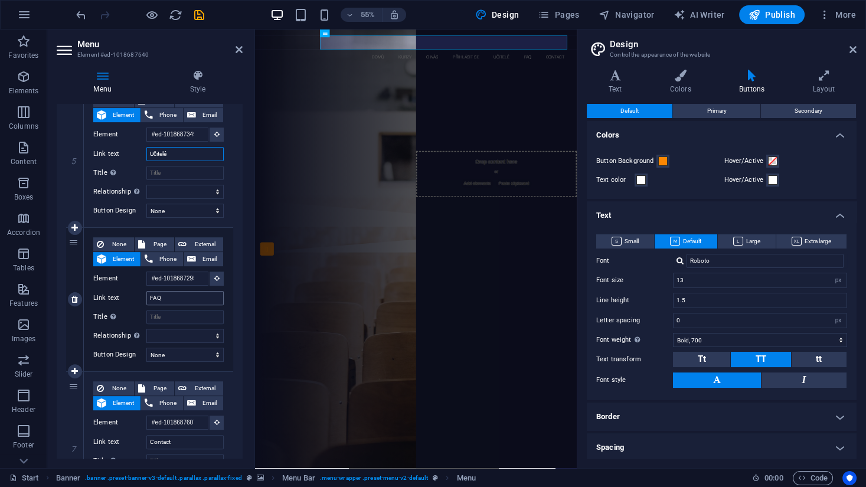
scroll to position [796, 0]
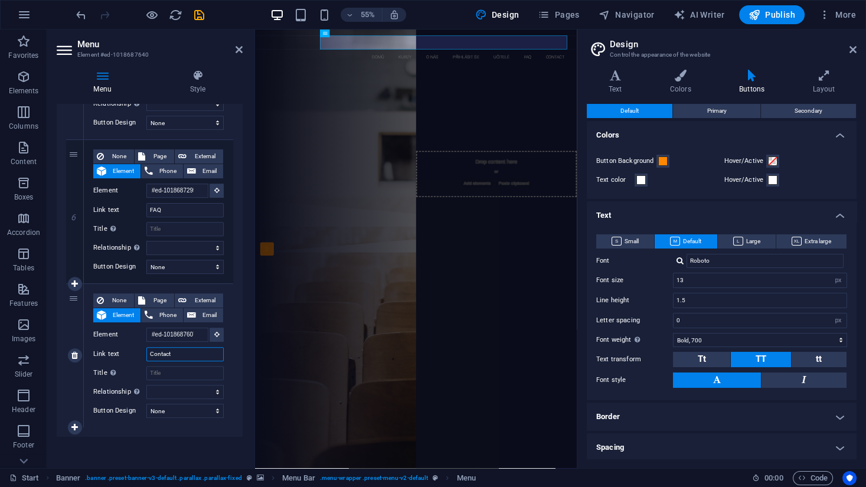
drag, startPoint x: 181, startPoint y: 352, endPoint x: 124, endPoint y: 356, distance: 57.4
click at [124, 356] on div "Link text Contact" at bounding box center [158, 354] width 130 height 14
click at [547, 185] on div "jste připraveni se naučit jak zprávně začít? připojte se k naší business škole …" at bounding box center [547, 220] width 585 height 239
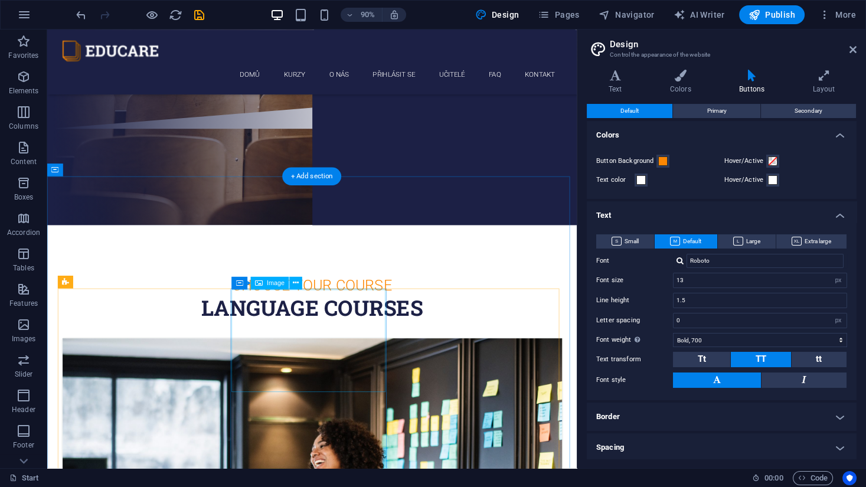
scroll to position [330, 0]
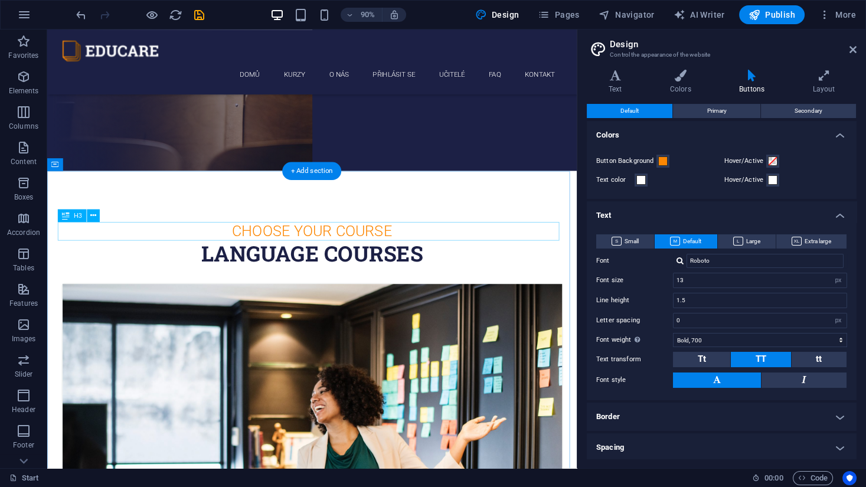
click at [296, 253] on div "Choose Your Course" at bounding box center [341, 253] width 557 height 21
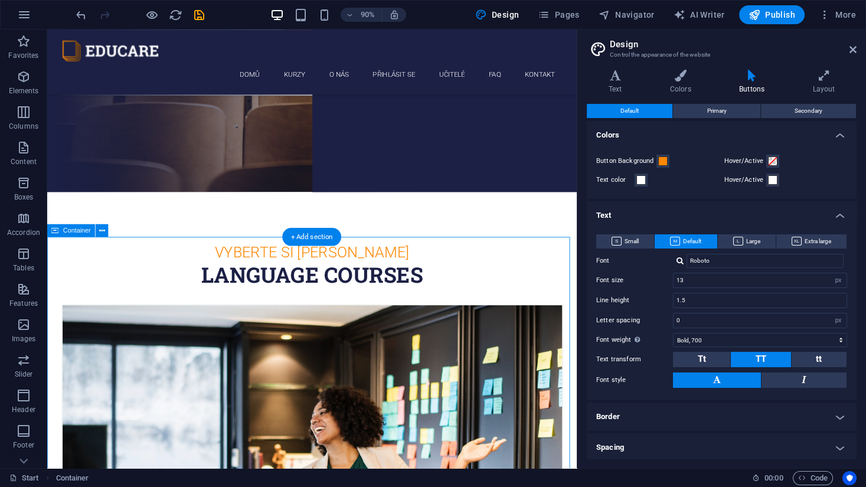
scroll to position [310, 0]
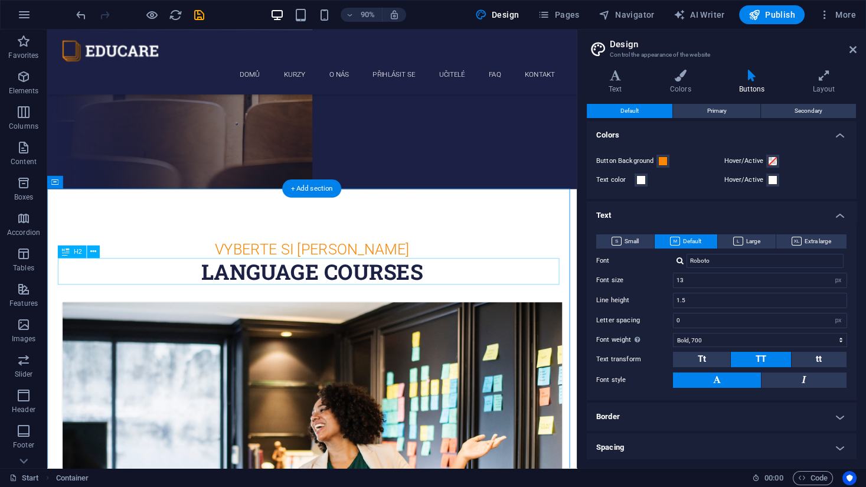
click at [322, 300] on div "Language Courses" at bounding box center [341, 299] width 557 height 30
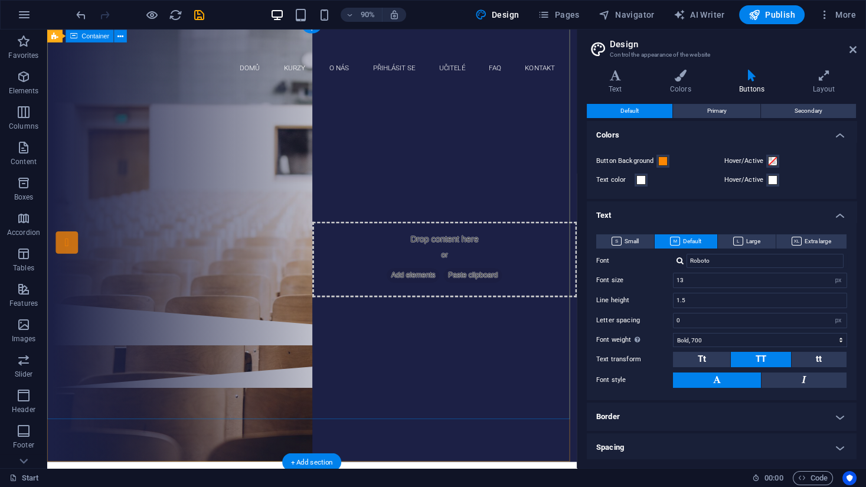
scroll to position [0, 0]
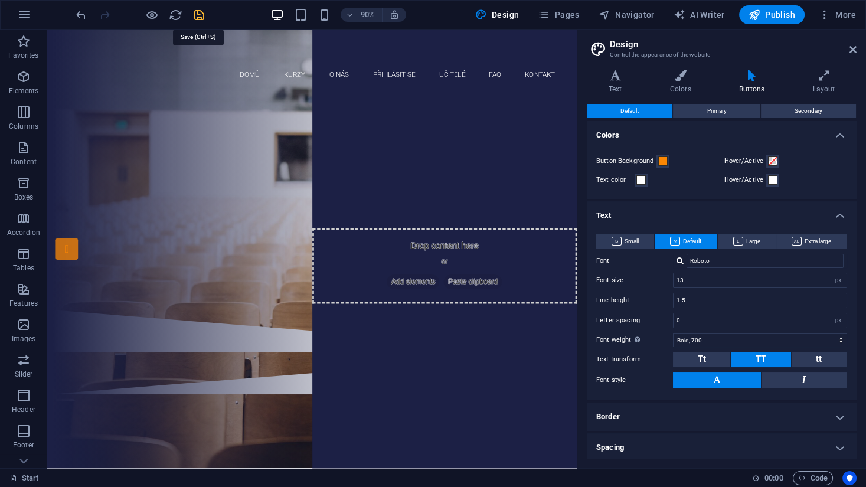
click at [197, 15] on icon "save" at bounding box center [199, 15] width 14 height 14
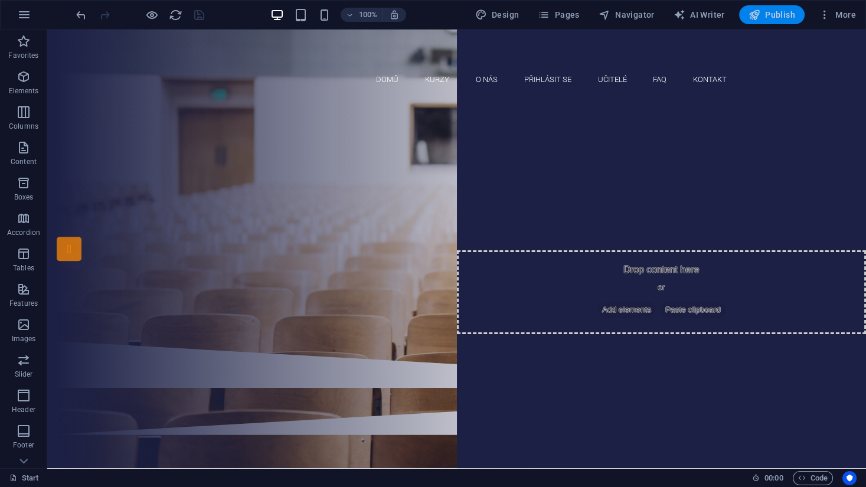
click at [772, 15] on span "Publish" at bounding box center [771, 15] width 47 height 12
